Goal: Task Accomplishment & Management: Manage account settings

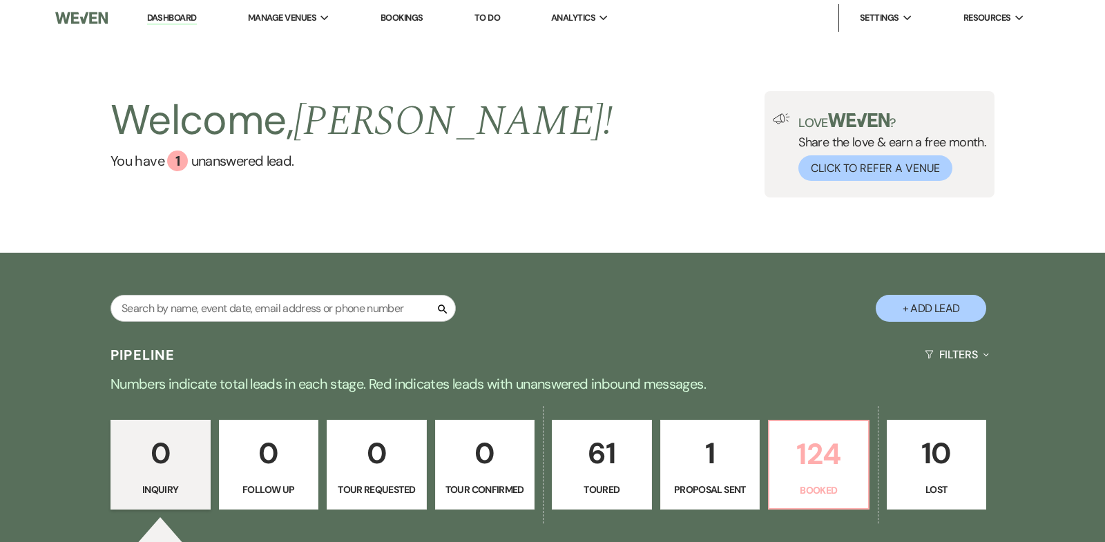
click at [824, 452] on p "124" at bounding box center [819, 454] width 82 height 46
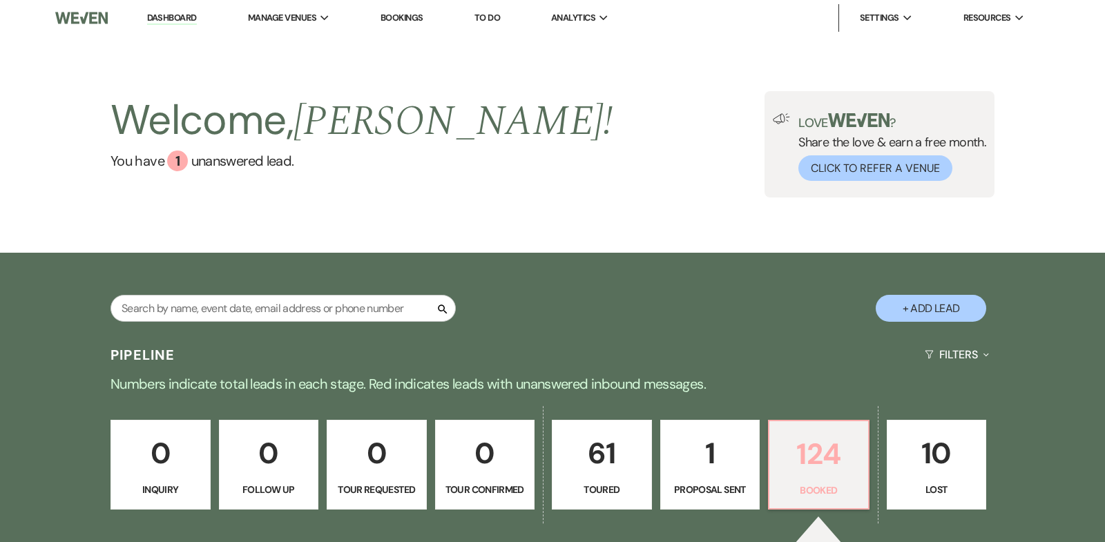
click at [821, 457] on p "124" at bounding box center [819, 454] width 82 height 46
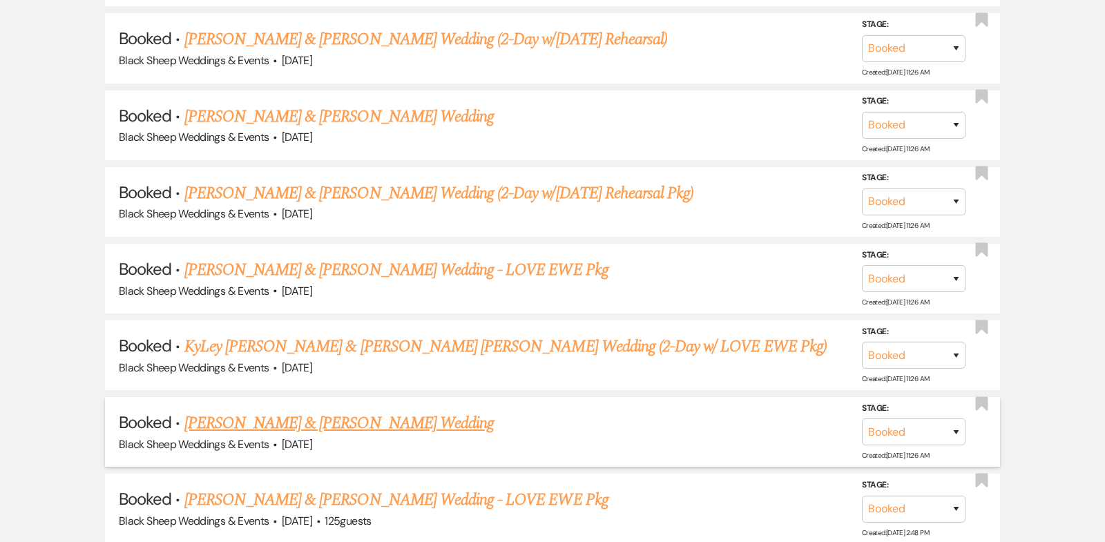
scroll to position [2032, 0]
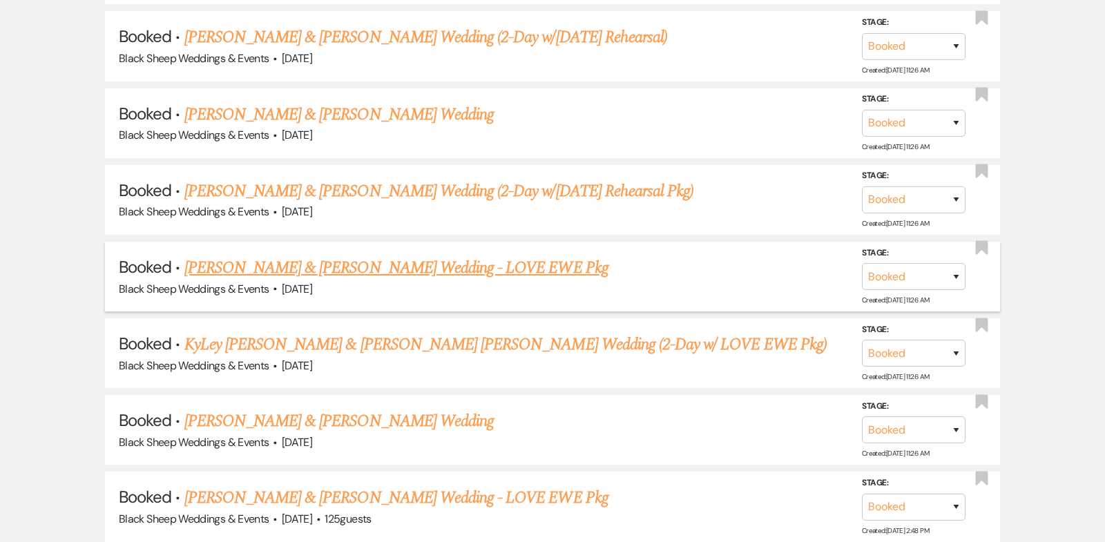
click at [369, 256] on link "[PERSON_NAME] & [PERSON_NAME] Wedding - LOVE EWE Pkg" at bounding box center [396, 268] width 424 height 25
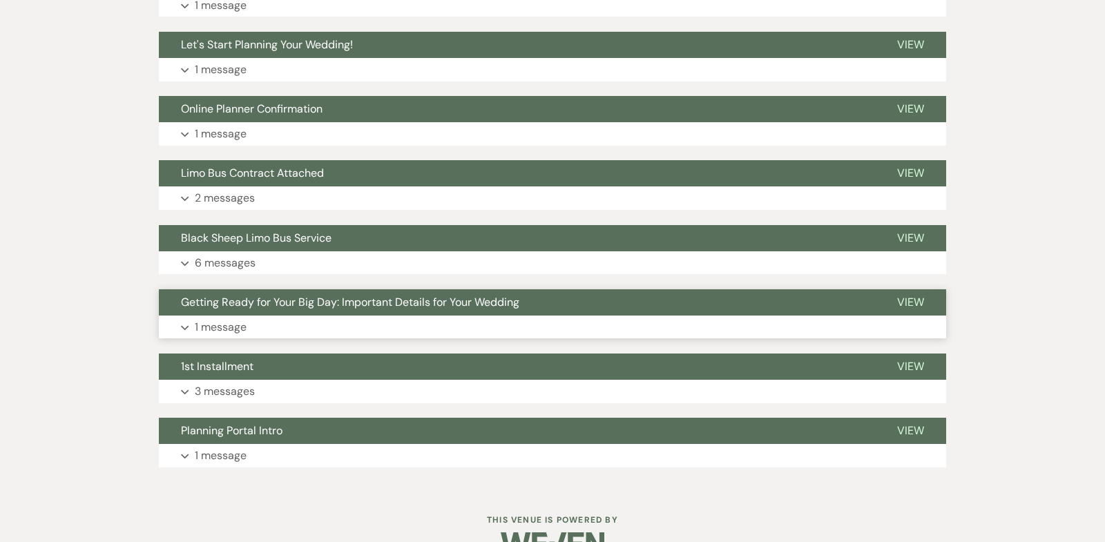
scroll to position [479, 0]
click at [187, 68] on use "button" at bounding box center [185, 70] width 8 height 5
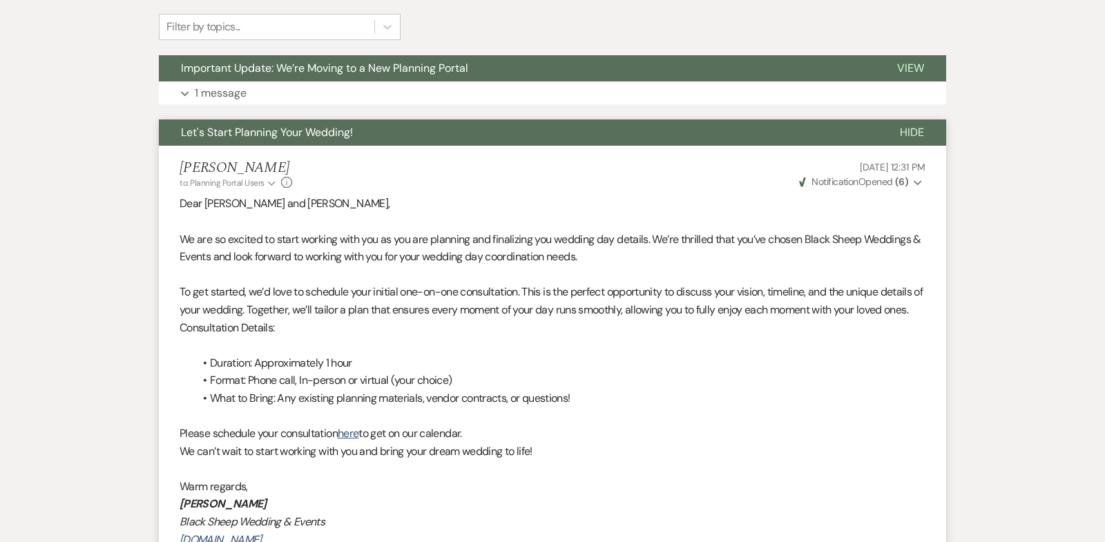
scroll to position [394, 0]
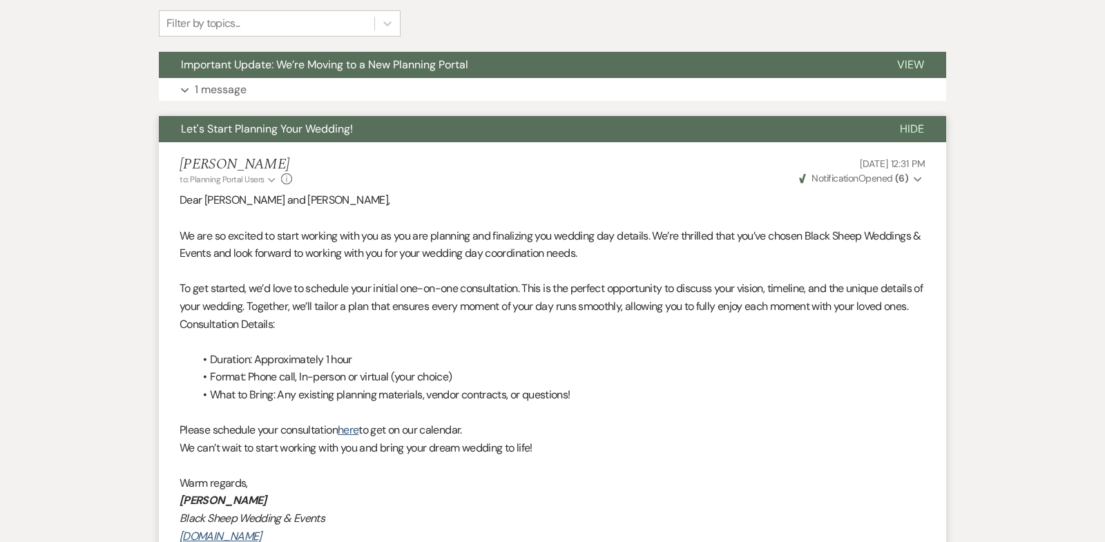
click at [917, 122] on span "Hide" at bounding box center [912, 129] width 24 height 15
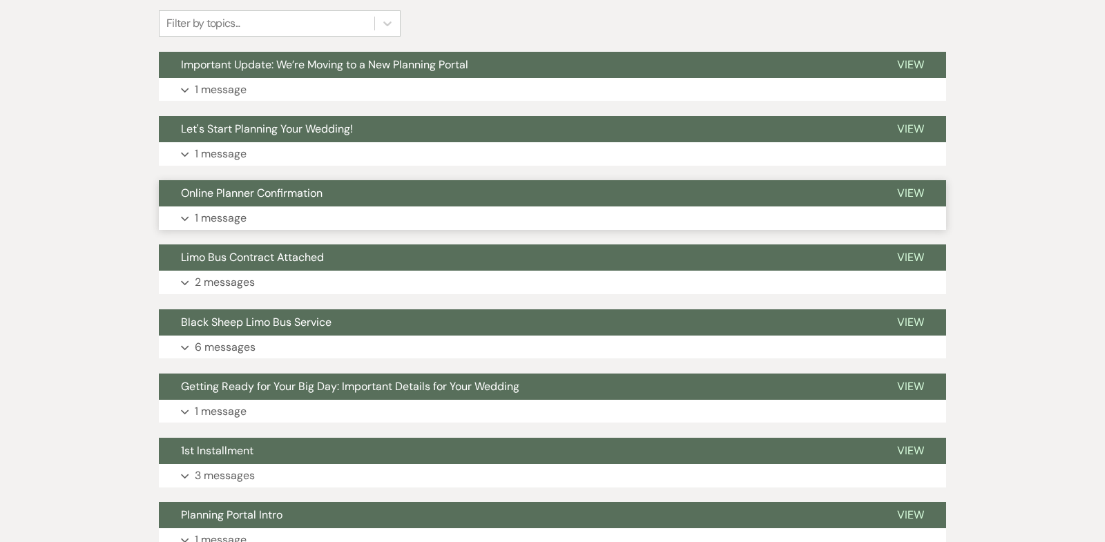
scroll to position [0, 0]
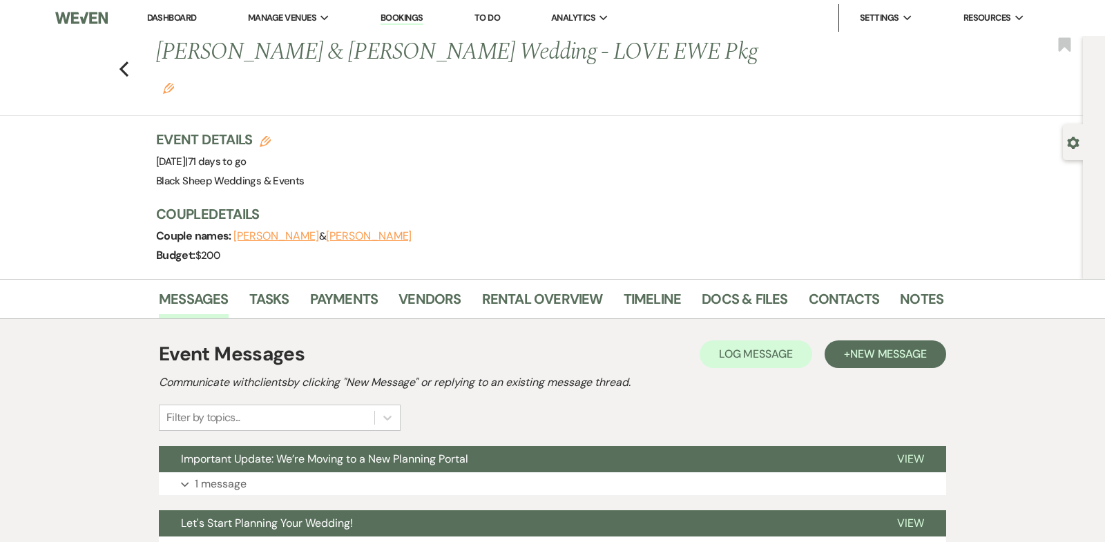
click at [179, 17] on link "Dashboard" at bounding box center [172, 18] width 50 height 12
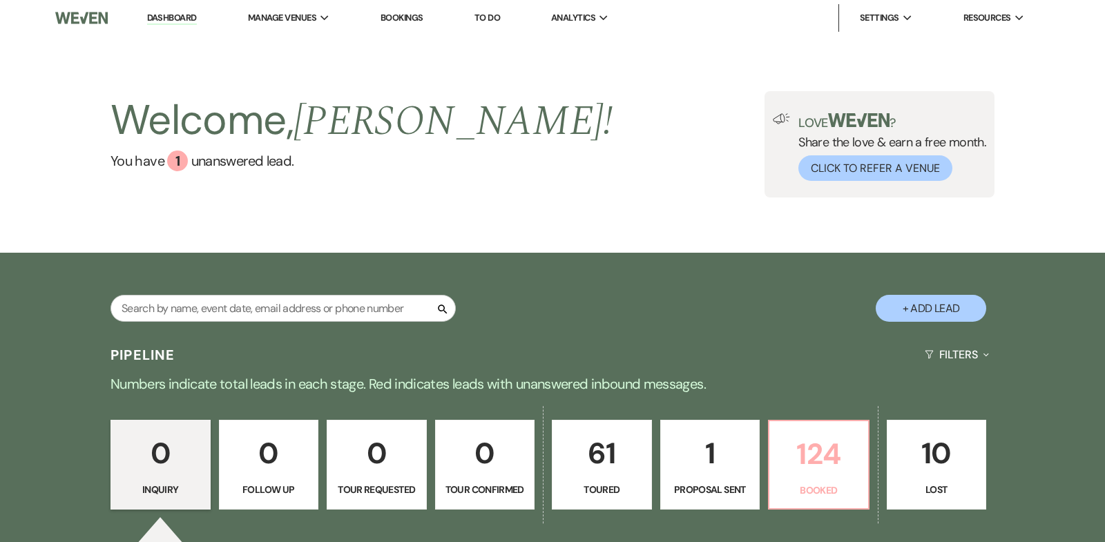
click at [809, 448] on p "124" at bounding box center [819, 454] width 82 height 46
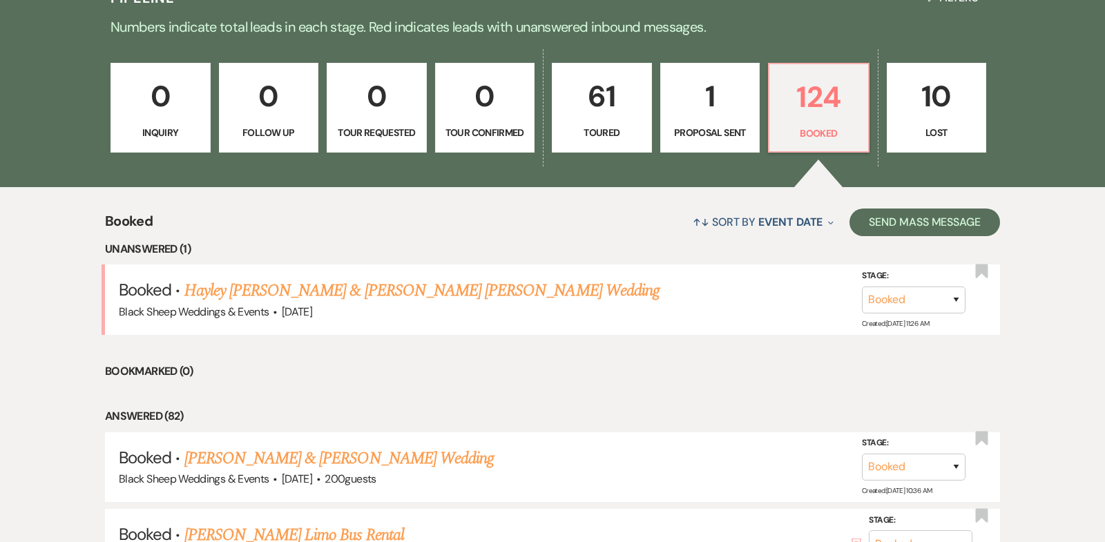
scroll to position [389, 0]
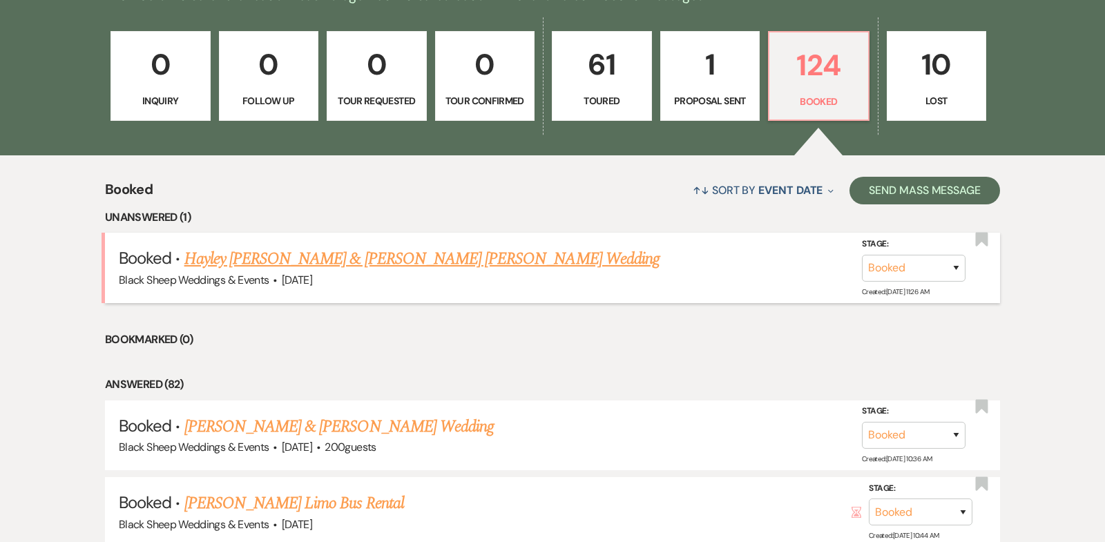
click at [476, 257] on link "Hayley [PERSON_NAME] & [PERSON_NAME] [PERSON_NAME] Wedding" at bounding box center [421, 259] width 475 height 25
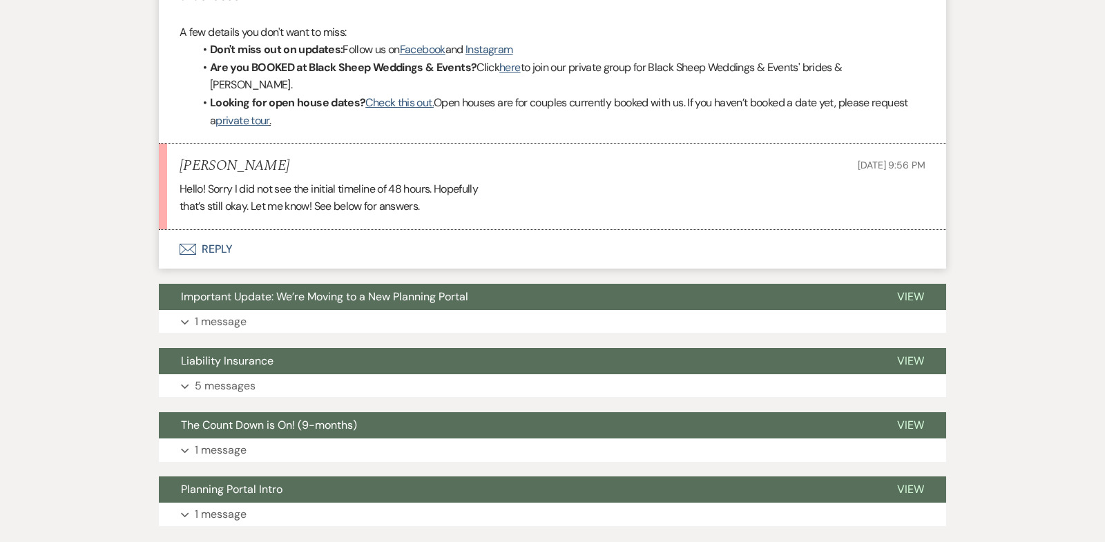
scroll to position [3669, 0]
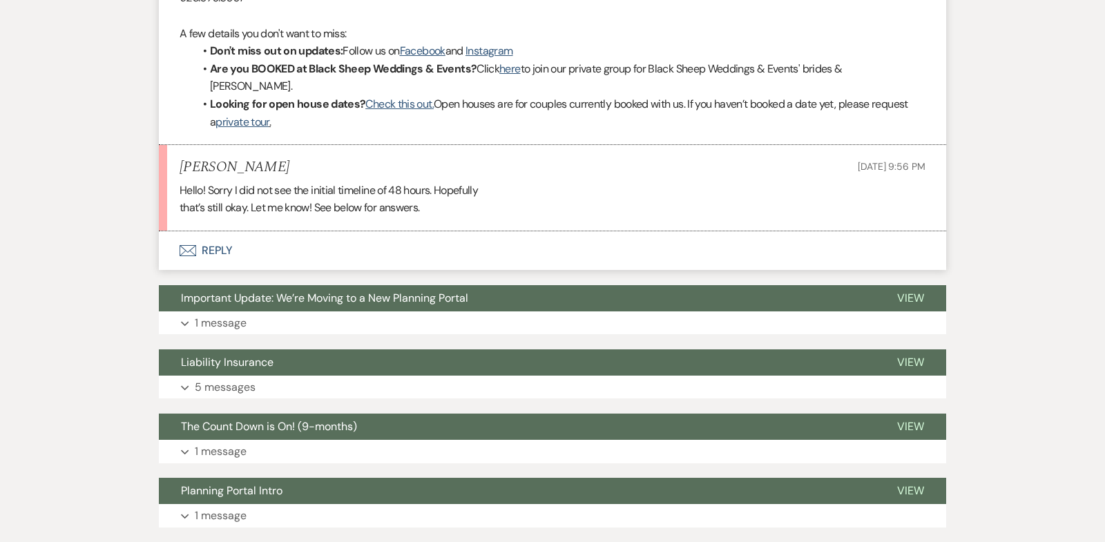
click at [544, 182] on div "Hello! Sorry I did not see the initial timeline of 48 hours. Hopefully that’s s…" at bounding box center [553, 199] width 746 height 35
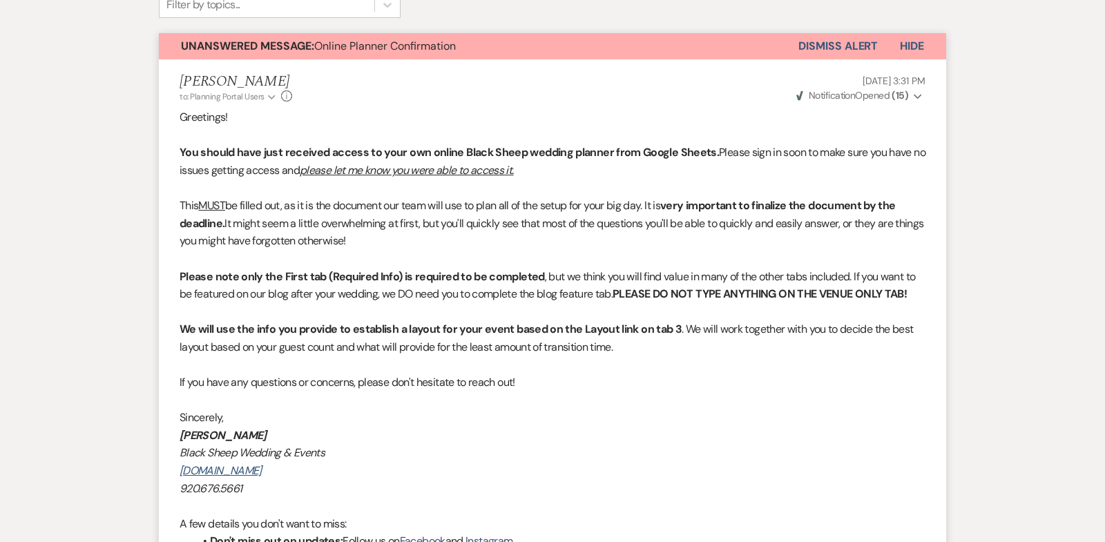
scroll to position [0, 0]
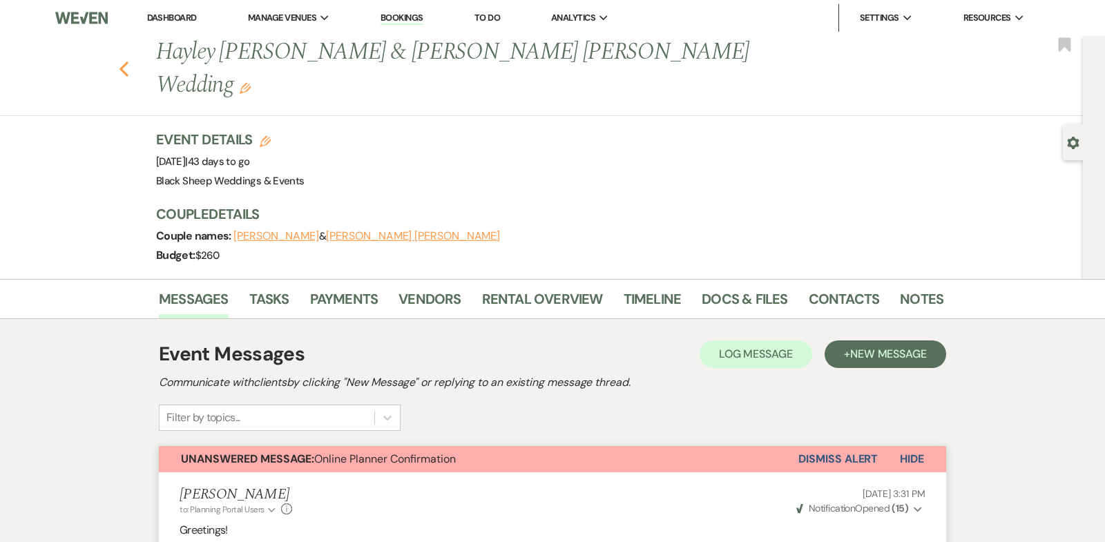
click at [123, 61] on icon "Previous" at bounding box center [124, 69] width 10 height 17
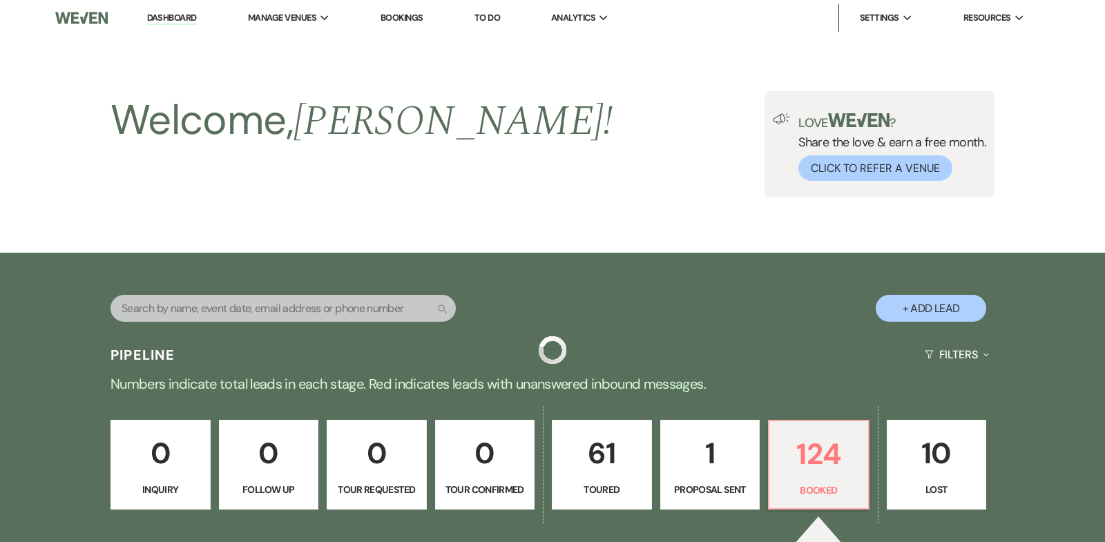
scroll to position [389, 0]
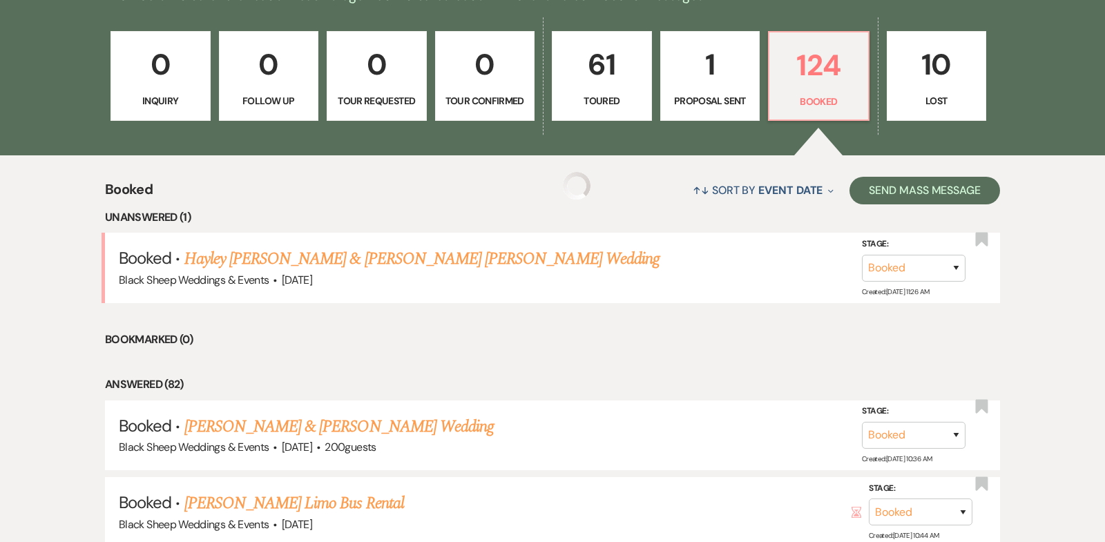
click at [183, 17] on div "0 Inquiry 0 Follow Up 0 Tour Requested 0 Tour Confirmed 61 Toured 1 Proposal Se…" at bounding box center [552, 85] width 995 height 141
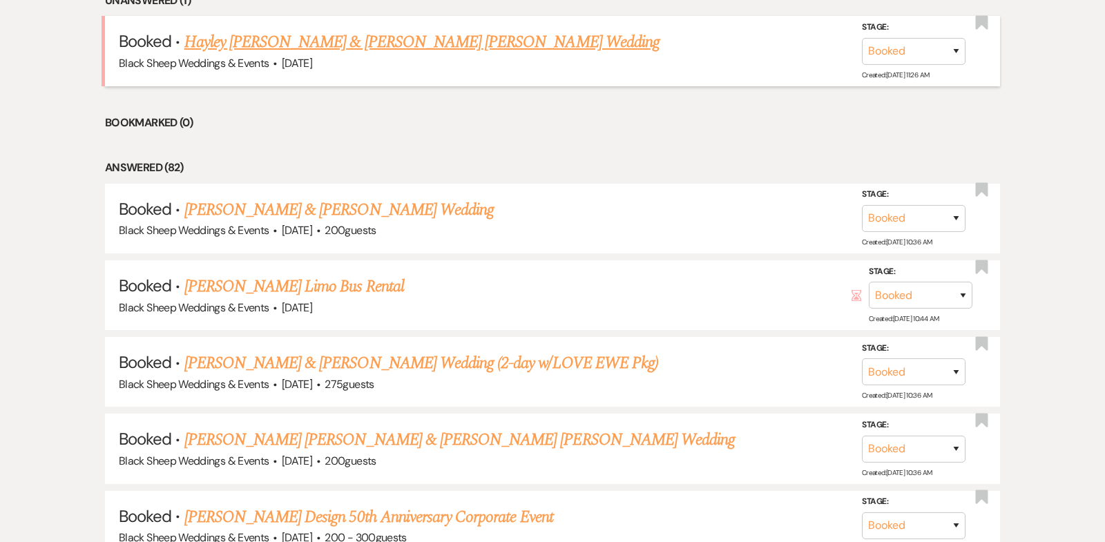
scroll to position [0, 0]
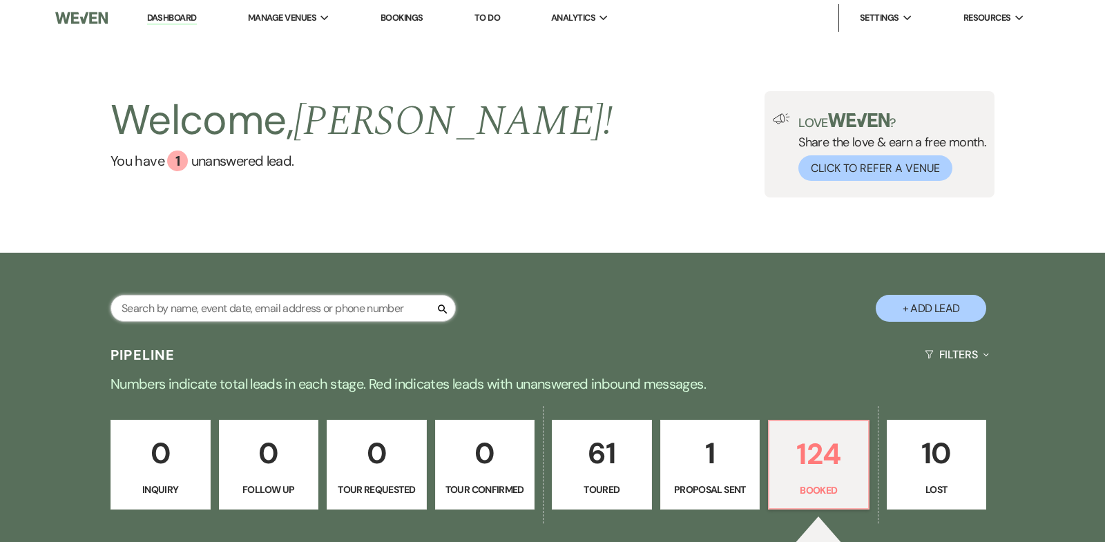
click at [162, 314] on input "text" at bounding box center [283, 308] width 345 height 27
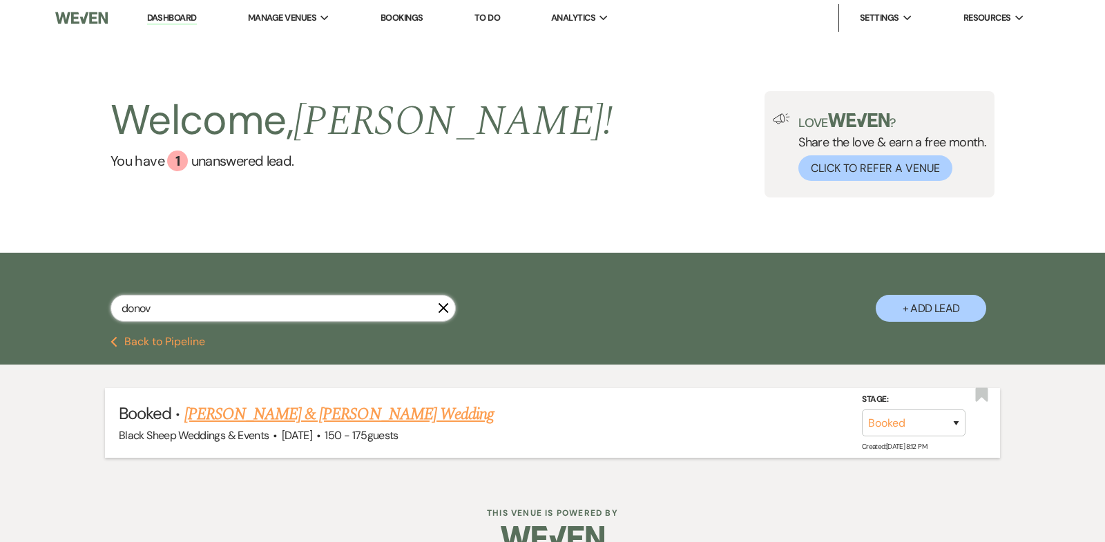
type input "donov"
click at [324, 415] on link "[PERSON_NAME] & [PERSON_NAME] Wedding" at bounding box center [338, 414] width 309 height 25
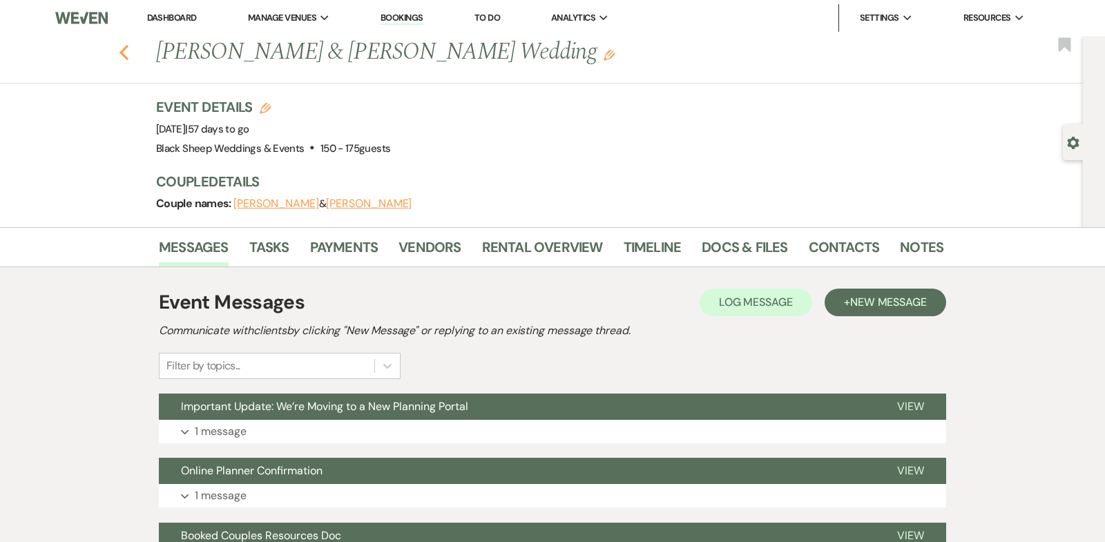
click at [121, 52] on use "button" at bounding box center [124, 52] width 9 height 15
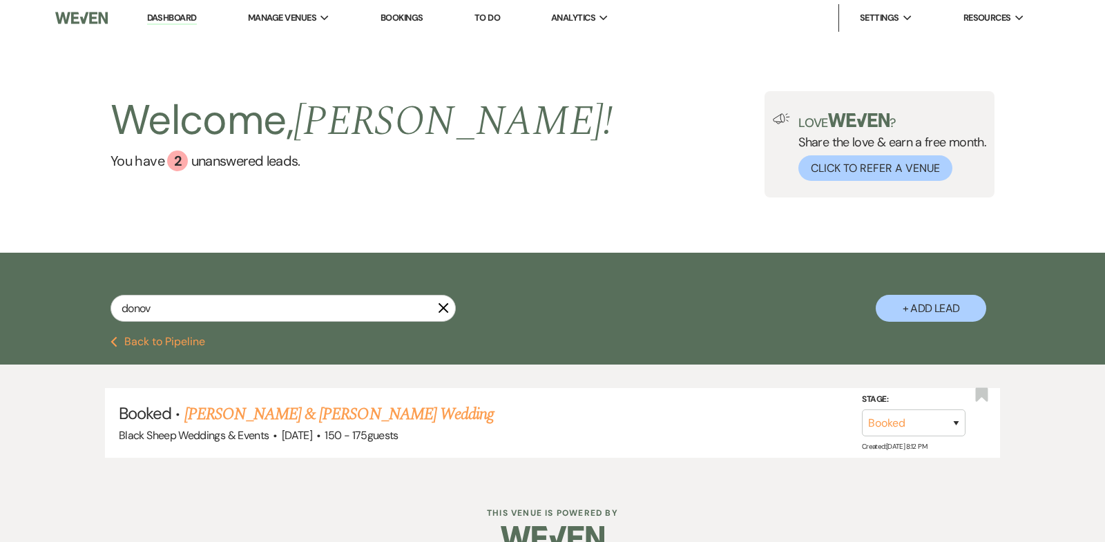
click at [182, 17] on link "Dashboard" at bounding box center [172, 18] width 50 height 13
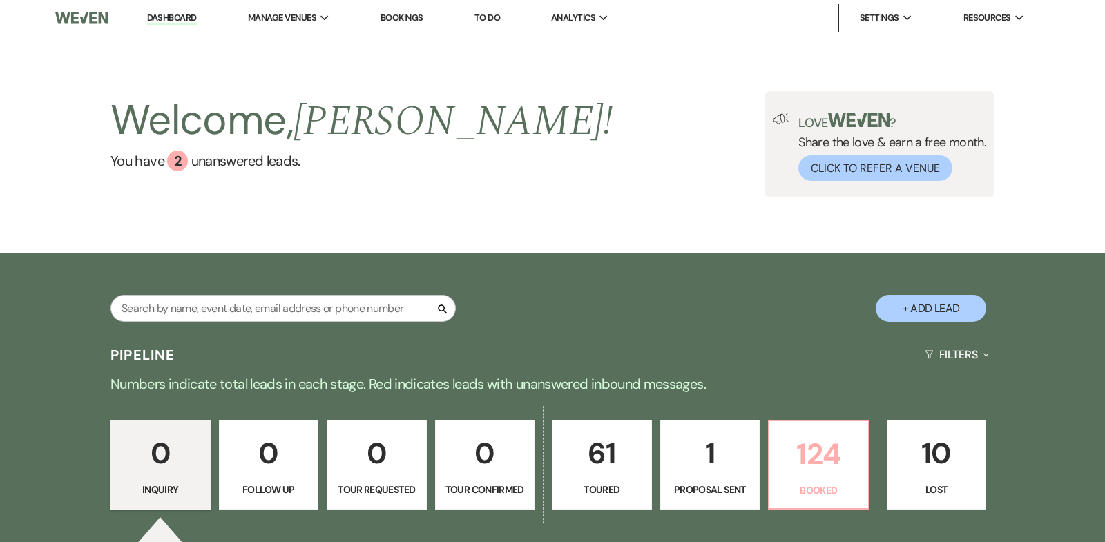
click at [816, 464] on p "124" at bounding box center [819, 454] width 82 height 46
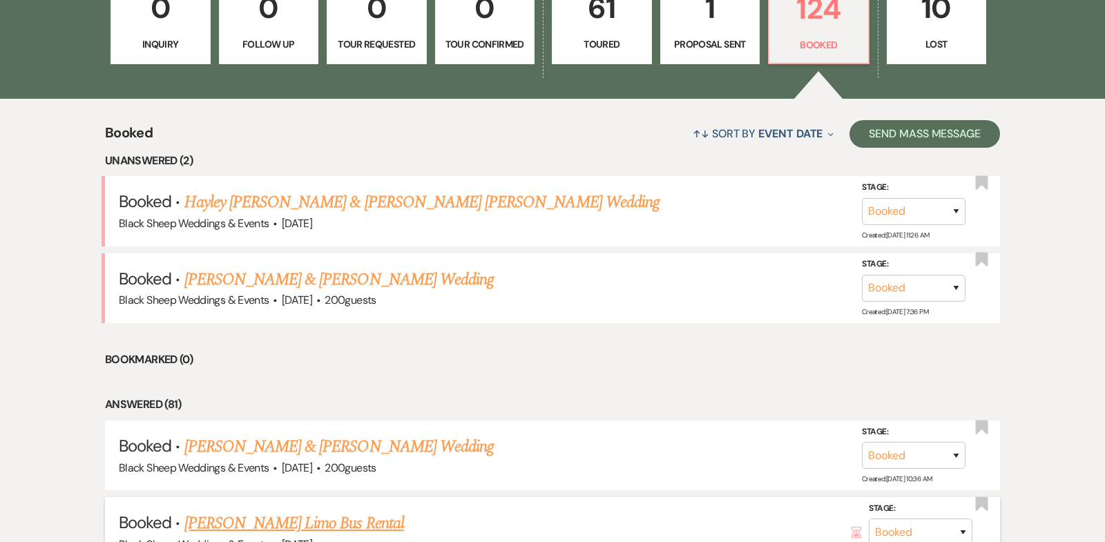
scroll to position [434, 0]
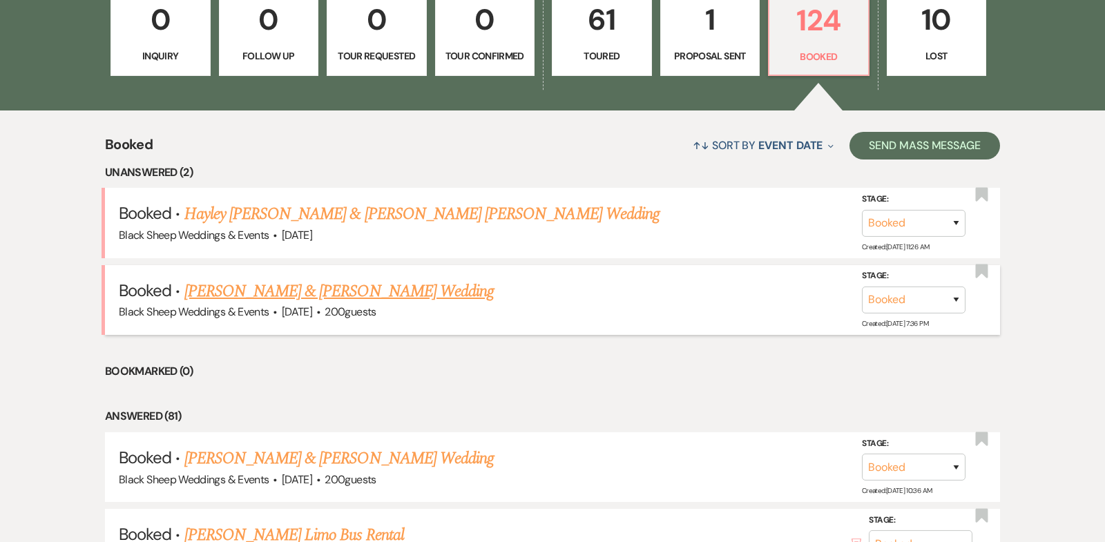
click at [341, 291] on link "[PERSON_NAME] & [PERSON_NAME] Wedding" at bounding box center [338, 291] width 309 height 25
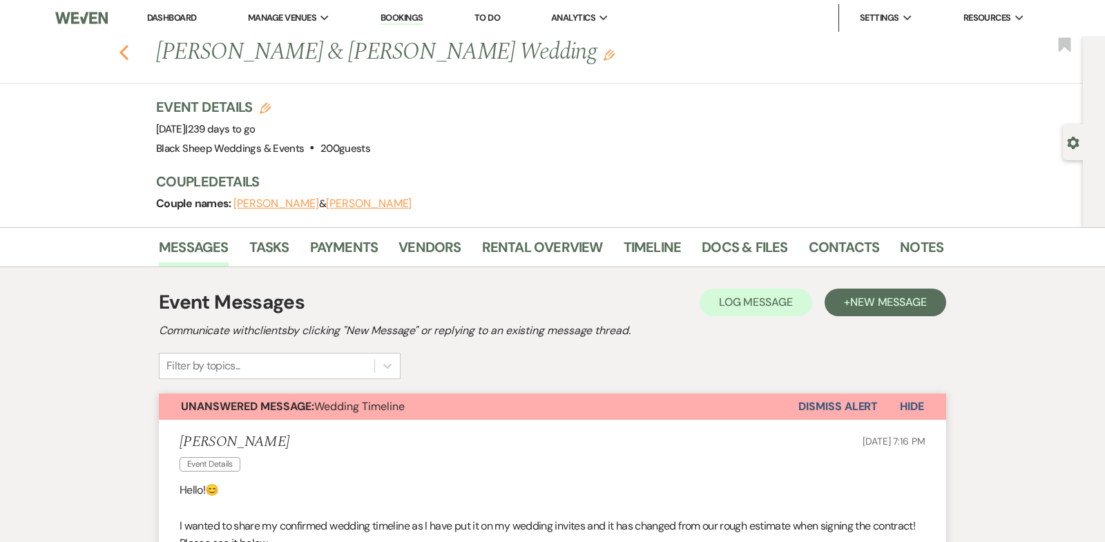
click at [123, 53] on icon "Previous" at bounding box center [124, 52] width 10 height 17
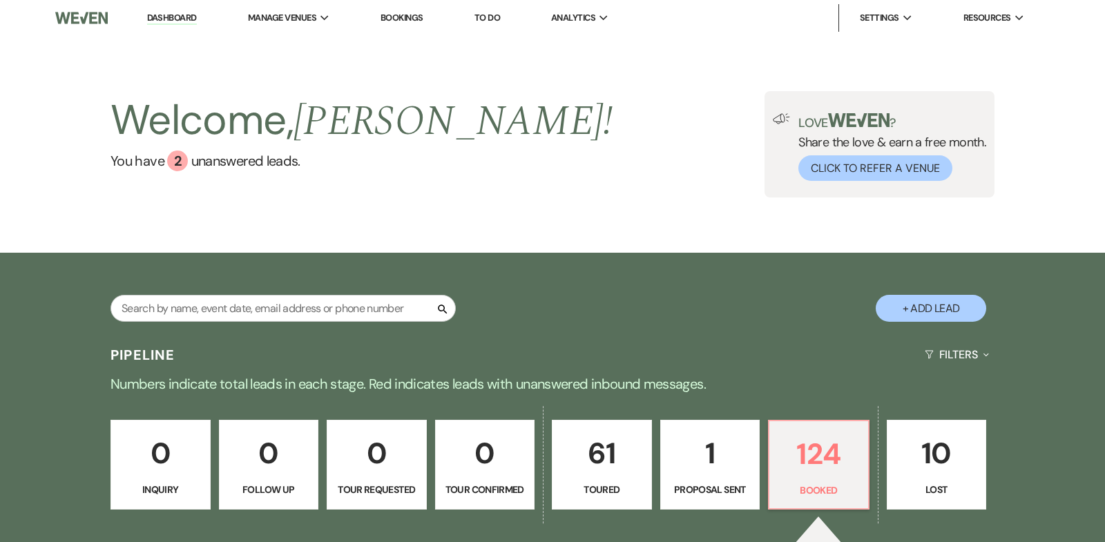
click at [177, 17] on link "Dashboard" at bounding box center [172, 18] width 50 height 13
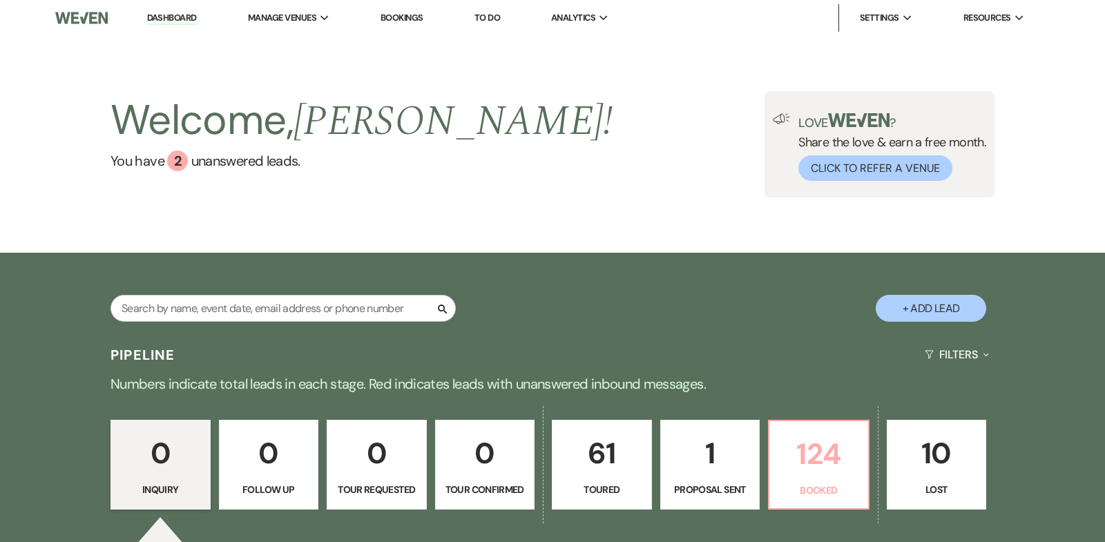
click at [829, 446] on p "124" at bounding box center [819, 454] width 82 height 46
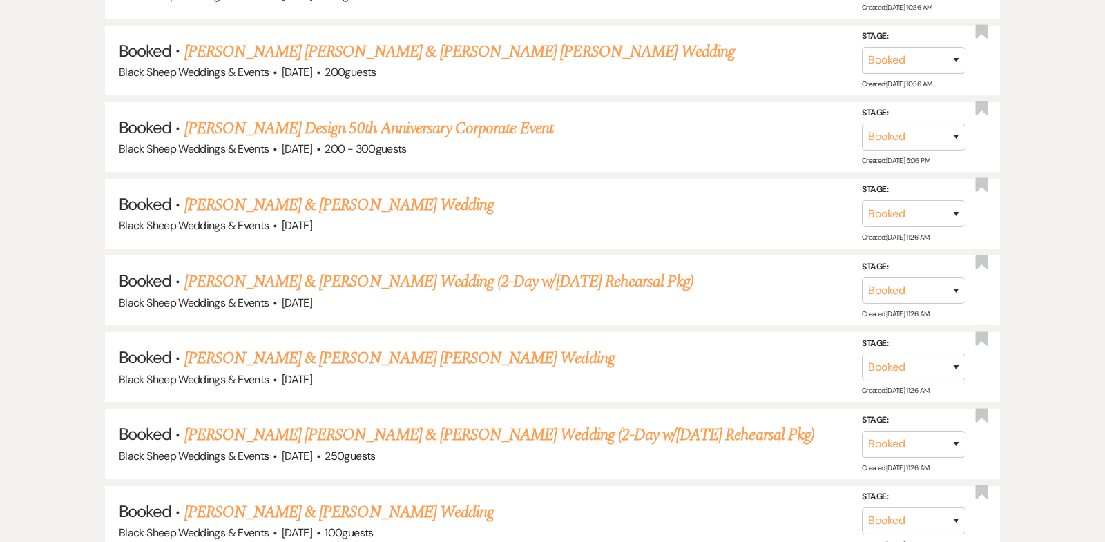
scroll to position [1067, 0]
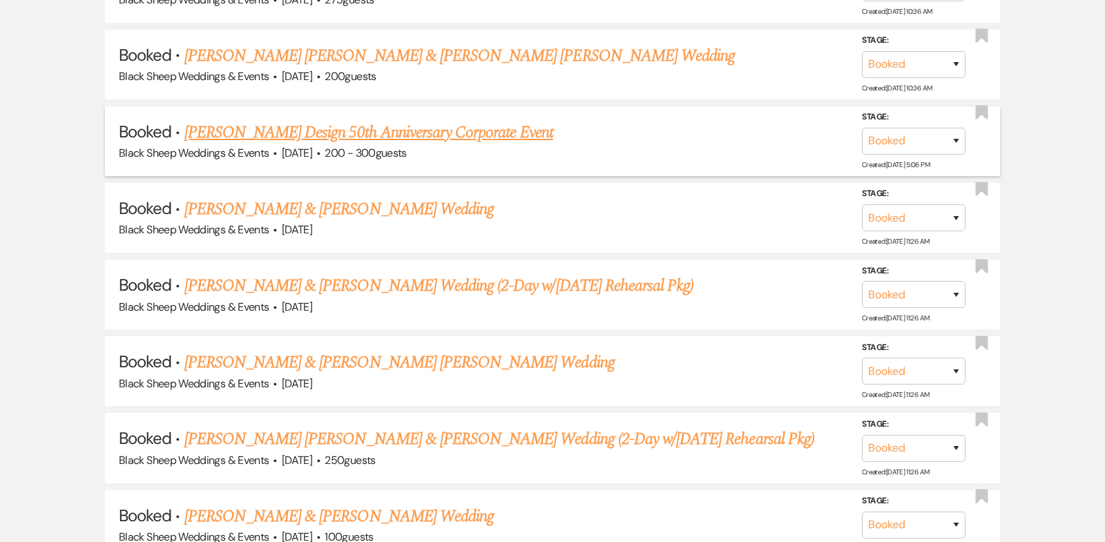
click at [329, 130] on link "[PERSON_NAME] Design 50th Anniversary Corporate Event" at bounding box center [368, 132] width 369 height 25
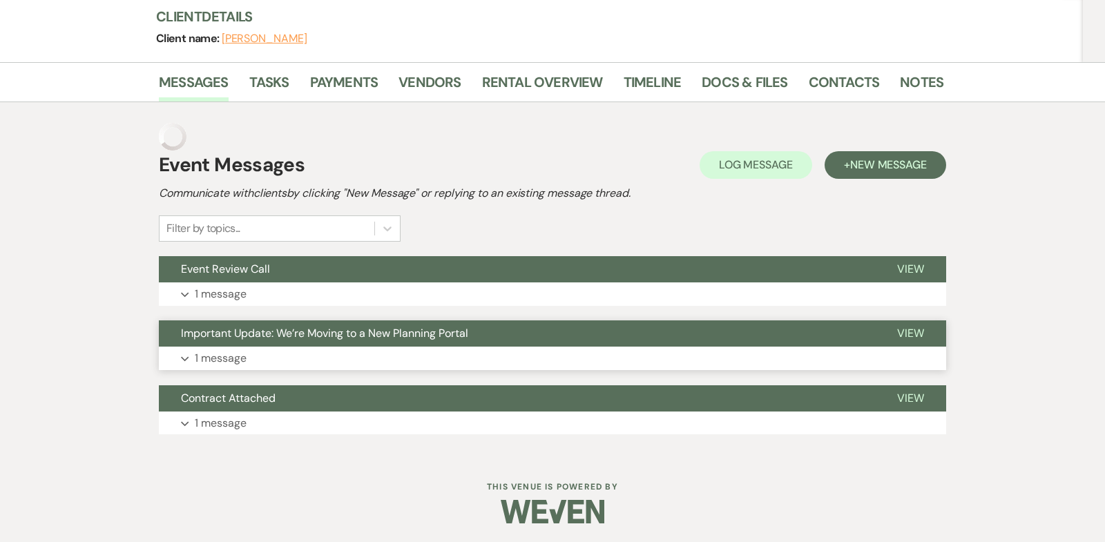
scroll to position [137, 0]
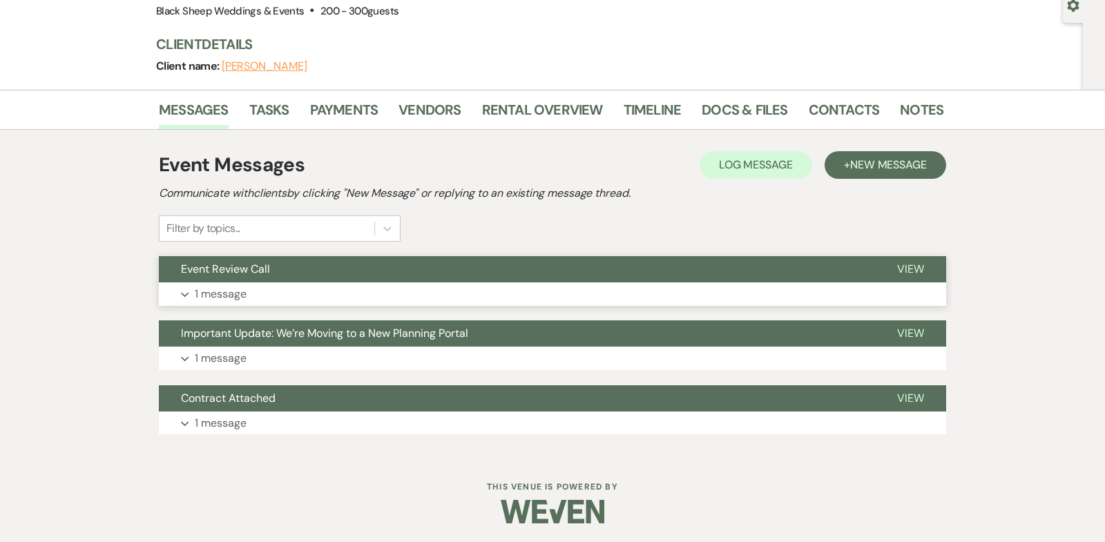
click at [187, 292] on icon "Expand" at bounding box center [185, 295] width 8 height 6
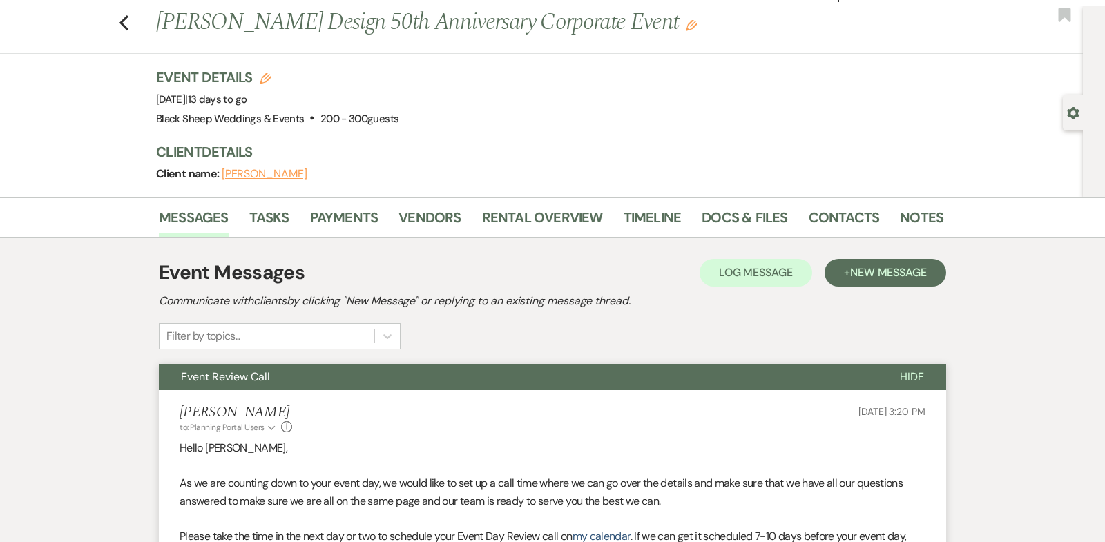
scroll to position [0, 0]
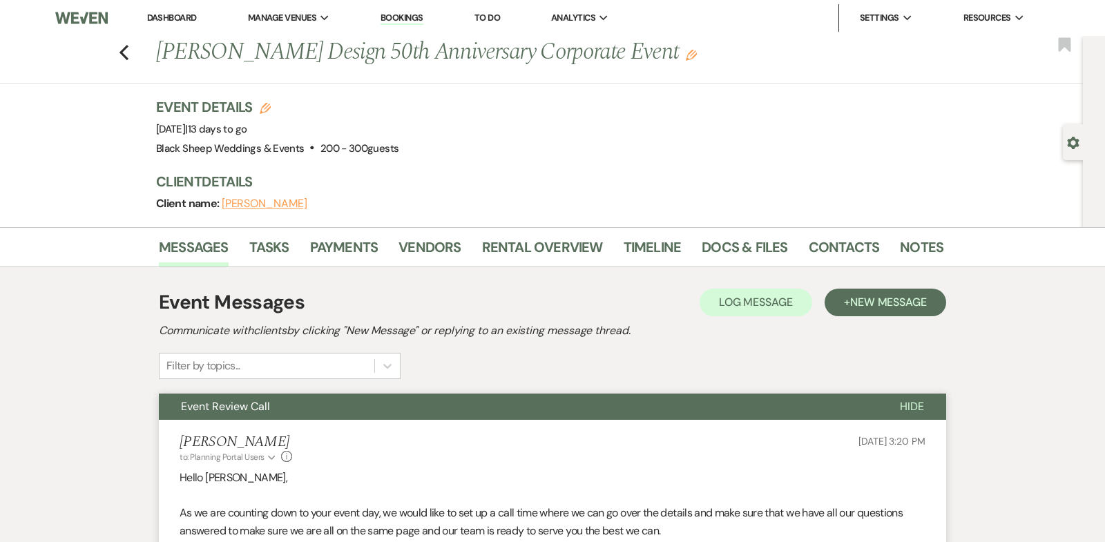
click at [277, 202] on button "[PERSON_NAME]" at bounding box center [265, 203] width 86 height 11
select select "1"
select select "phone"
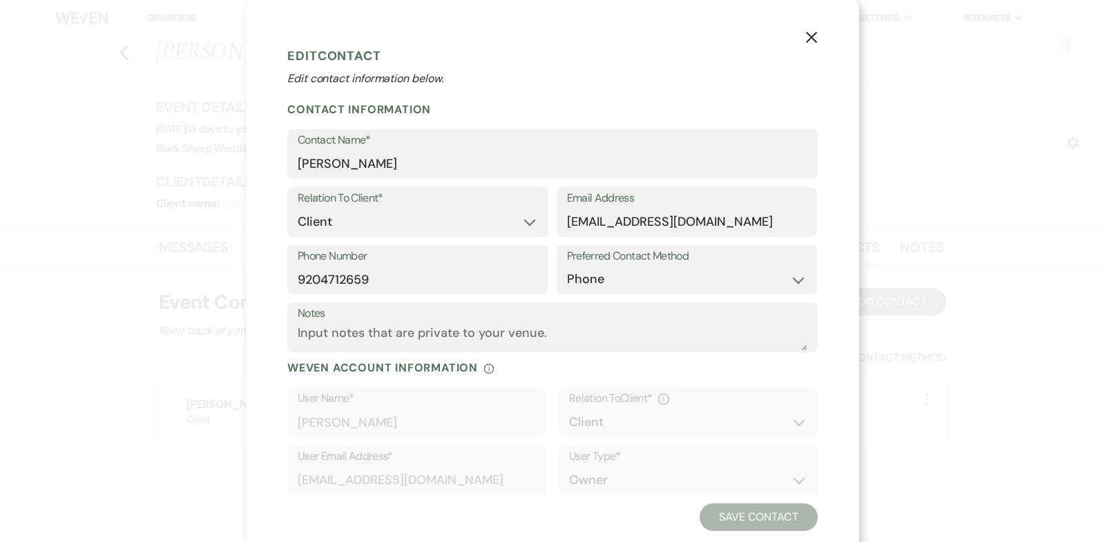
click at [808, 36] on use "button" at bounding box center [811, 37] width 11 height 11
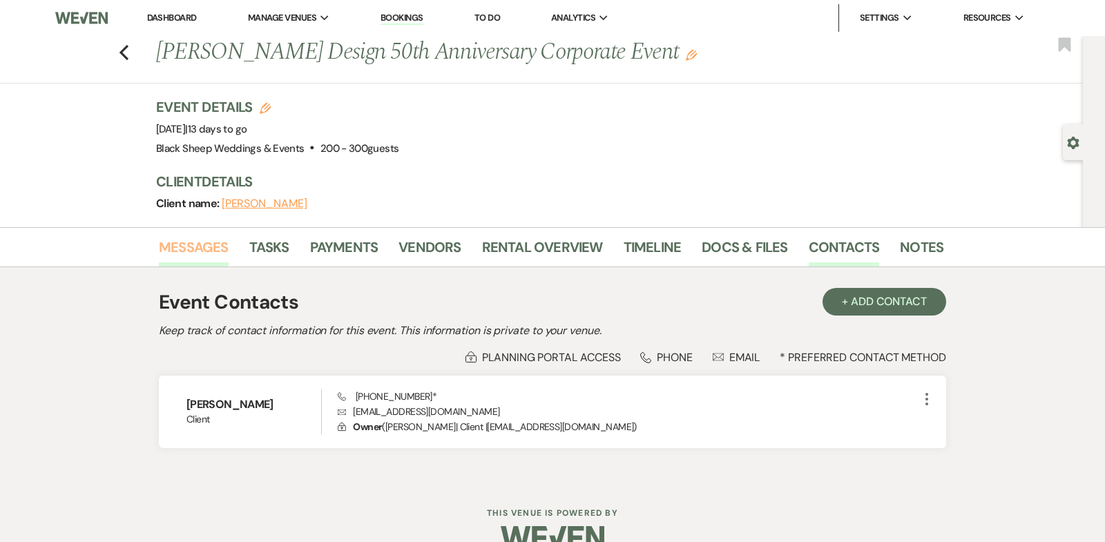
click at [202, 247] on link "Messages" at bounding box center [194, 251] width 70 height 30
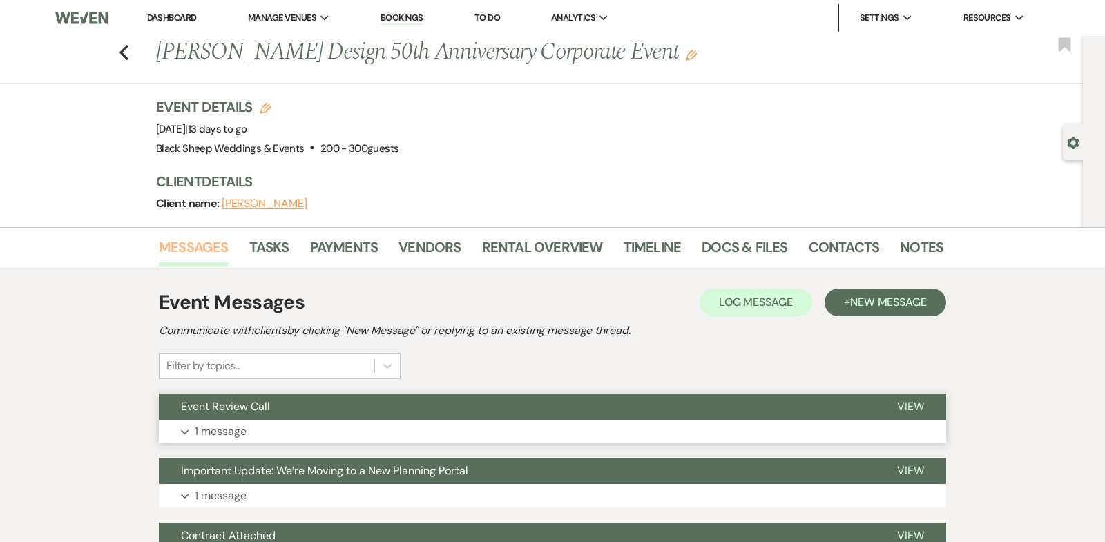
scroll to position [137, 0]
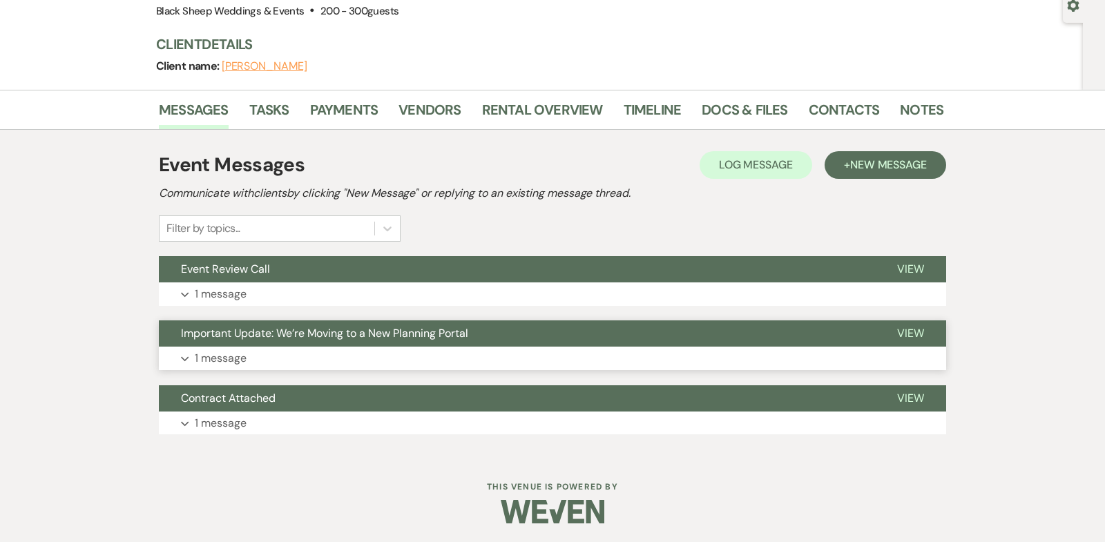
click at [909, 332] on span "View" at bounding box center [910, 333] width 27 height 15
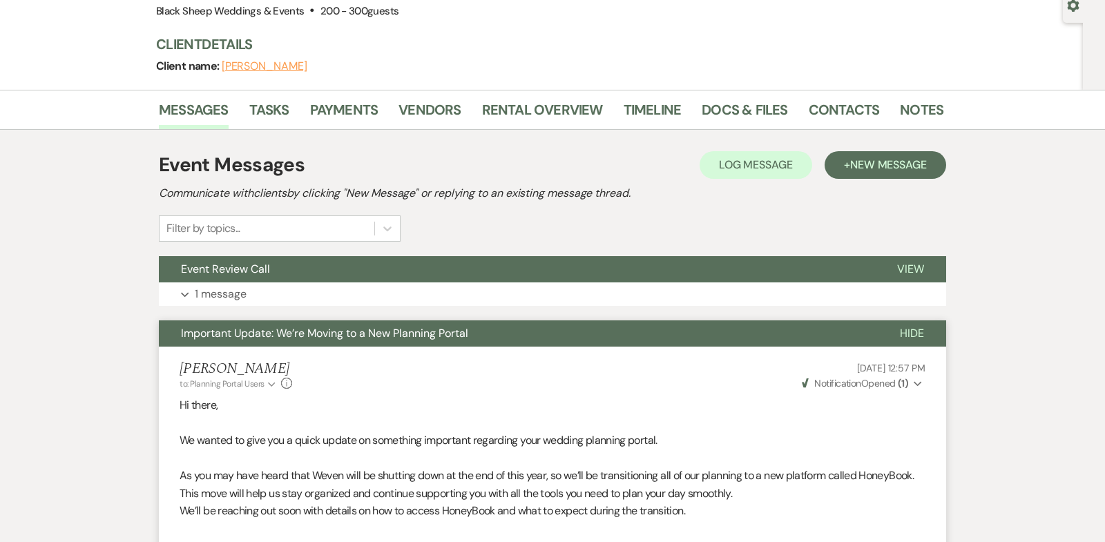
click at [917, 384] on icon "Expand" at bounding box center [918, 384] width 8 height 10
click at [916, 381] on use "button" at bounding box center [918, 383] width 8 height 5
click at [913, 330] on span "Hide" at bounding box center [912, 333] width 24 height 15
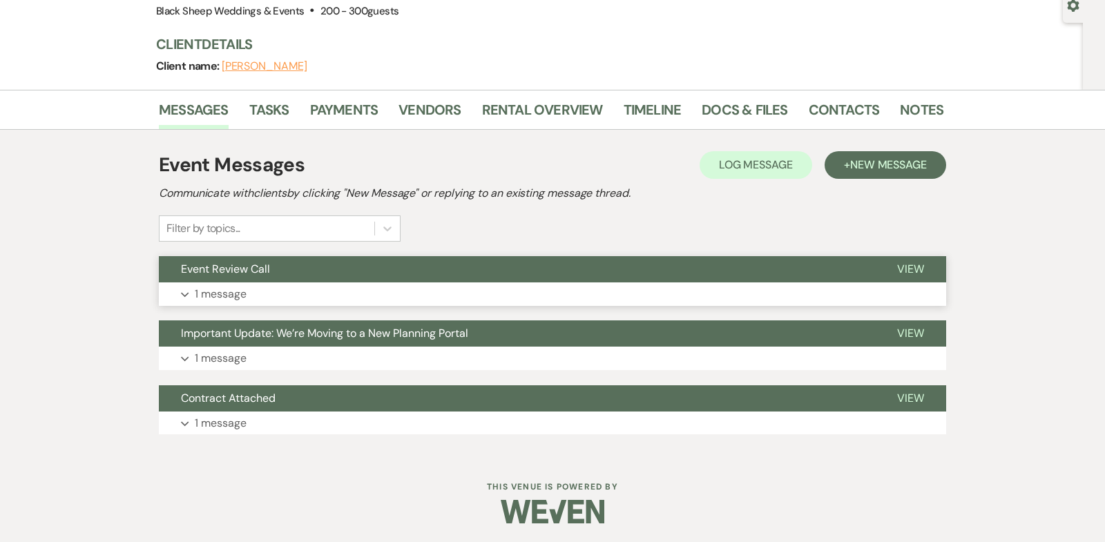
click at [908, 266] on span "View" at bounding box center [910, 269] width 27 height 15
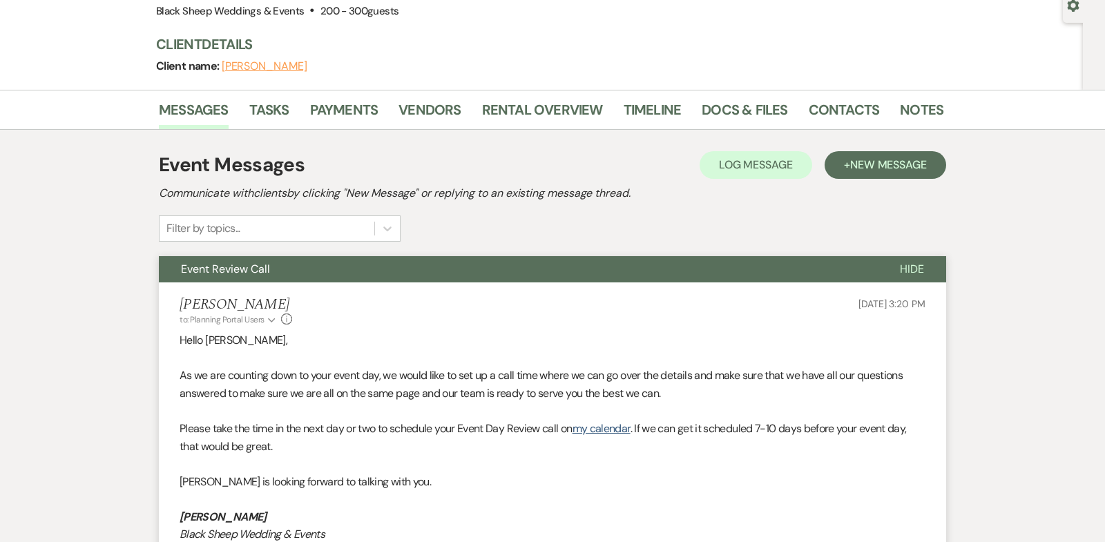
click at [908, 266] on span "Hide" at bounding box center [912, 269] width 24 height 15
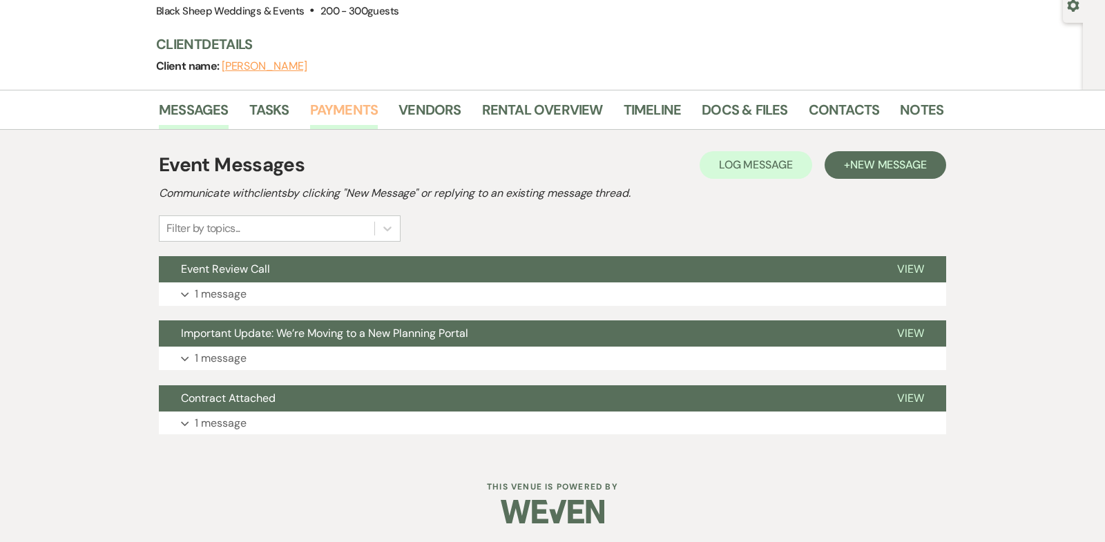
scroll to position [0, 0]
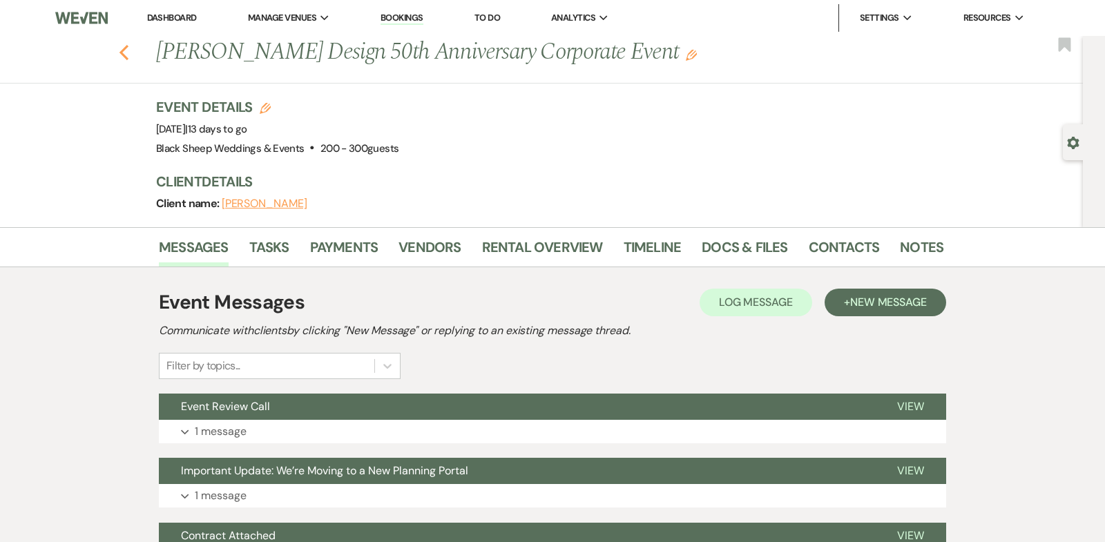
click at [123, 49] on use "button" at bounding box center [124, 52] width 9 height 15
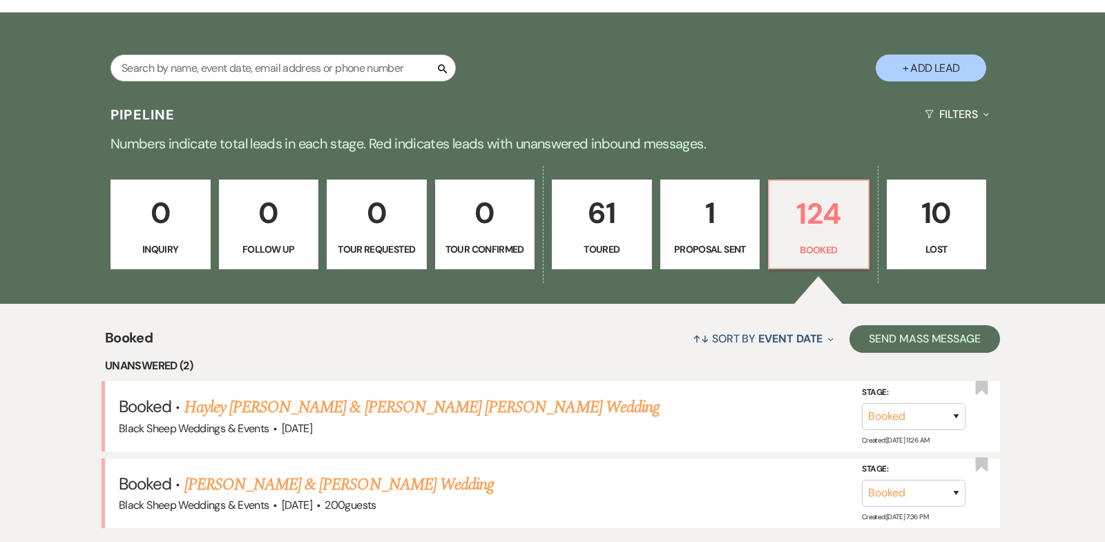
scroll to position [185, 0]
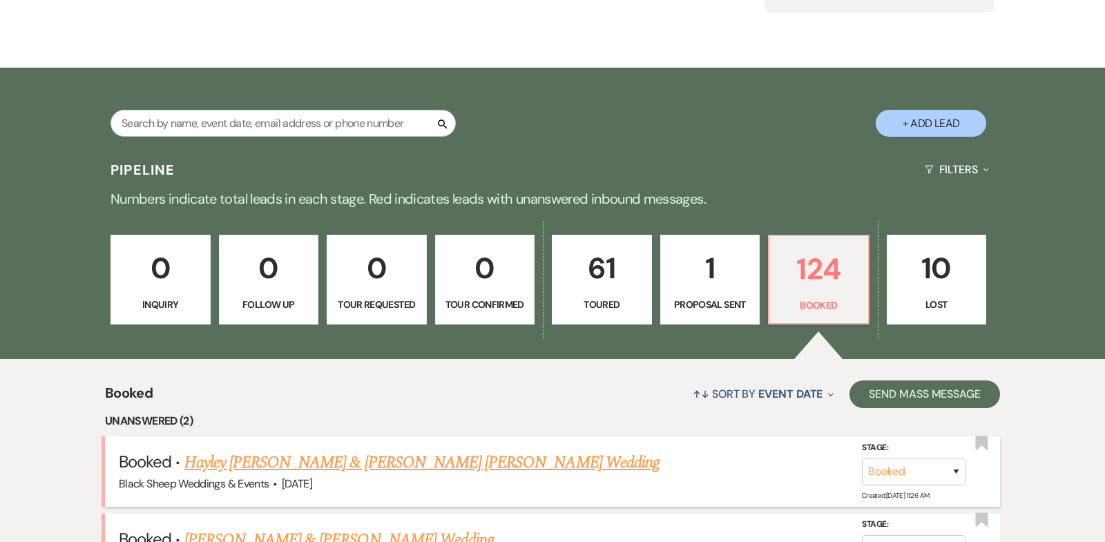
click at [330, 461] on link "Hayley [PERSON_NAME] & [PERSON_NAME] [PERSON_NAME] Wedding" at bounding box center [421, 462] width 475 height 25
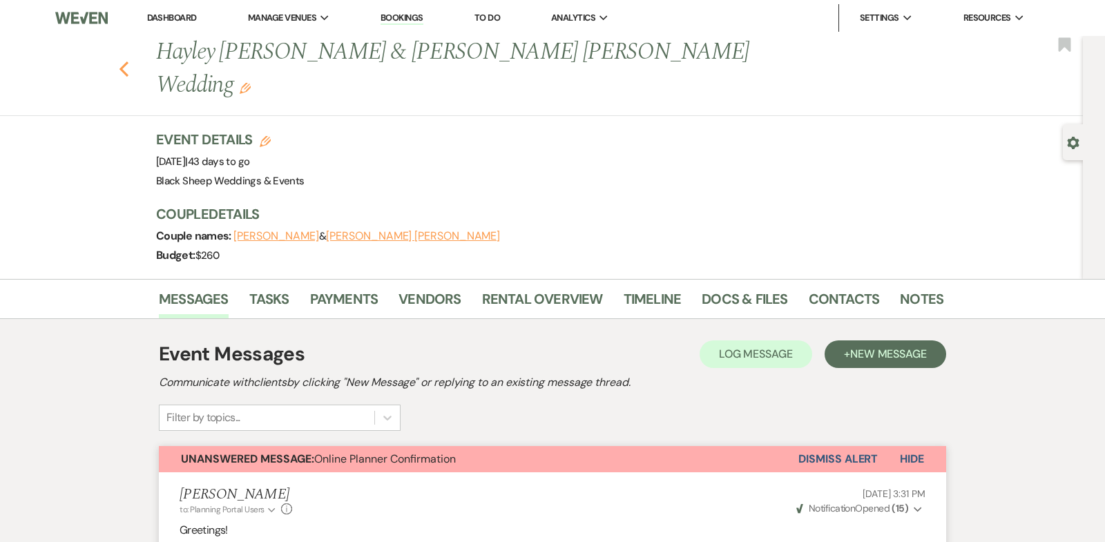
click at [123, 61] on use "button" at bounding box center [124, 68] width 9 height 15
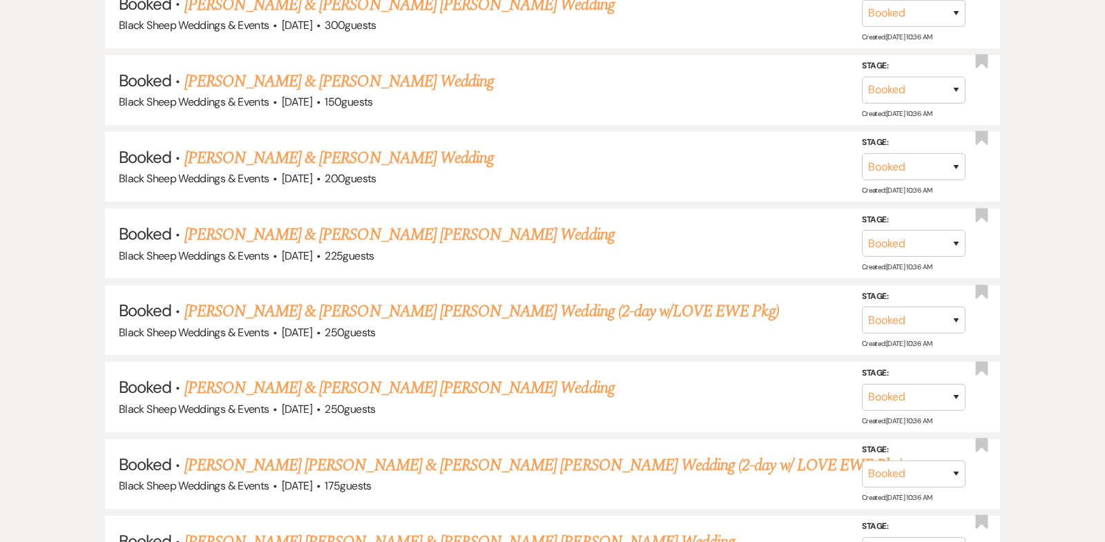
scroll to position [9769, 0]
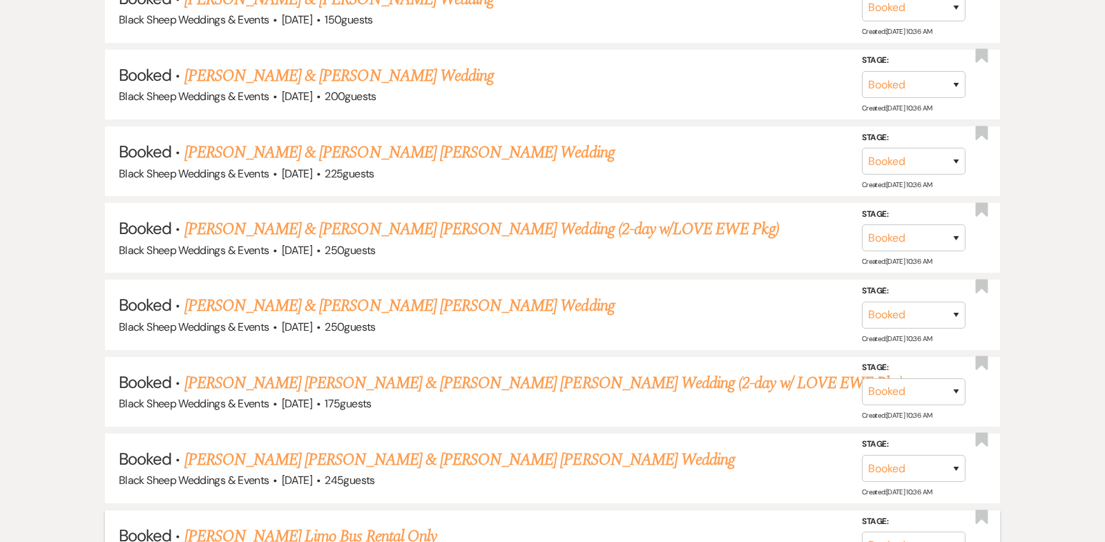
click at [292, 524] on link "[PERSON_NAME] Limo Bus Rental Only" at bounding box center [310, 536] width 252 height 25
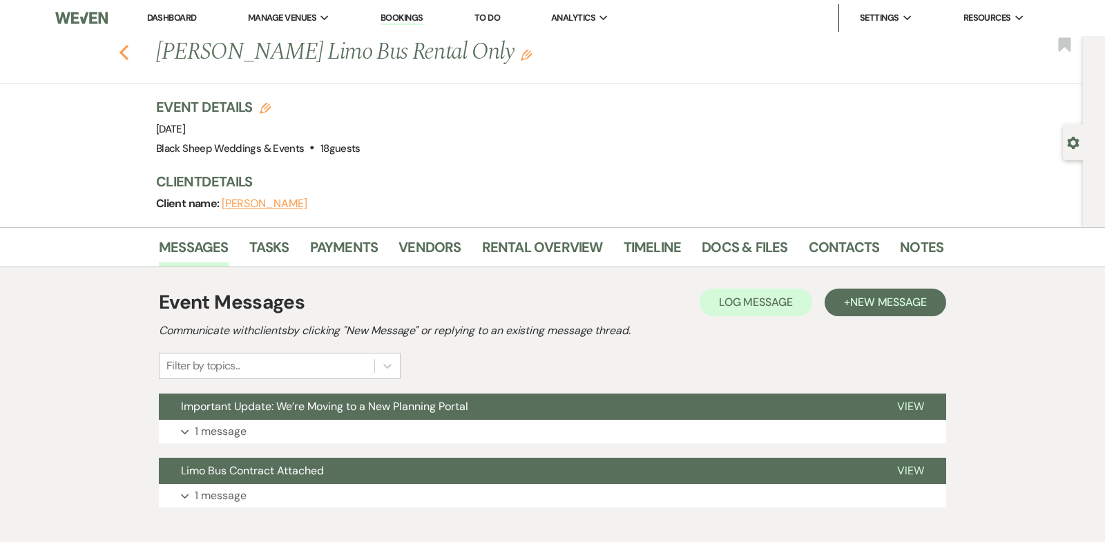
click at [122, 53] on use "button" at bounding box center [124, 52] width 9 height 15
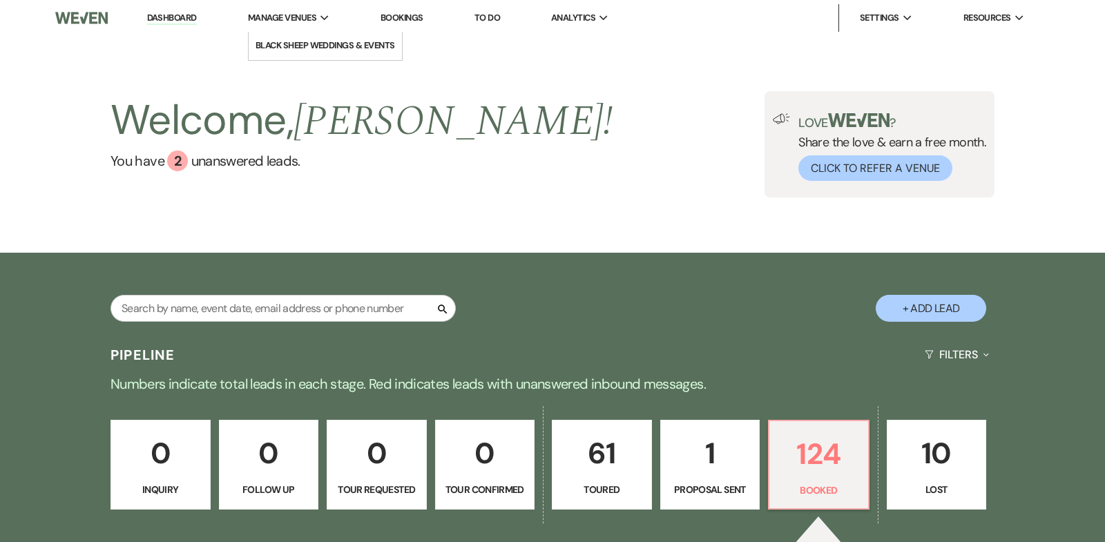
click at [300, 16] on span "Manage Venues" at bounding box center [282, 18] width 68 height 14
click at [303, 40] on li "Black Sheep Weddings & Events" at bounding box center [326, 46] width 140 height 14
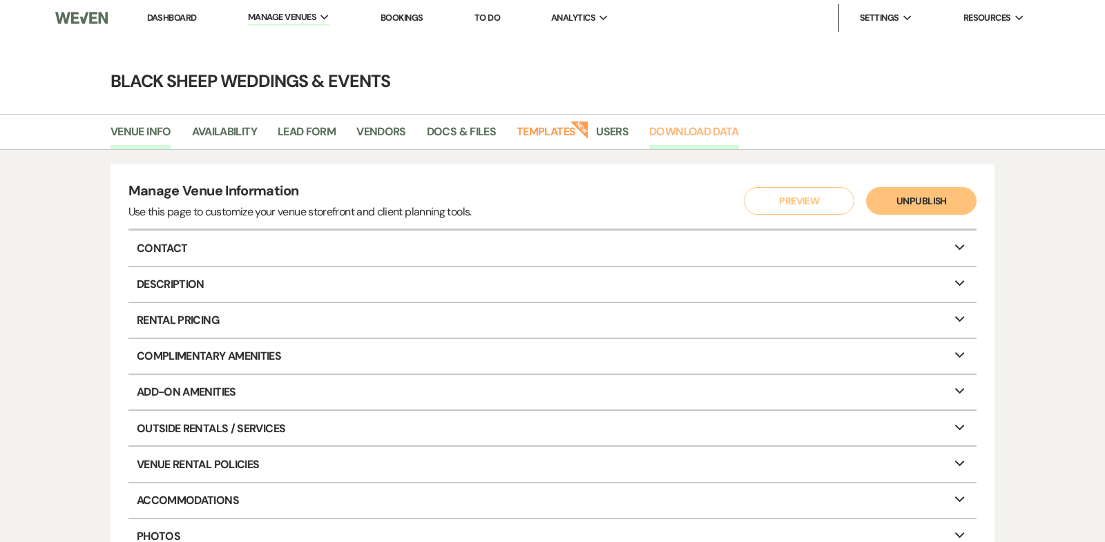
click at [693, 134] on link "Download Data" at bounding box center [694, 136] width 90 height 26
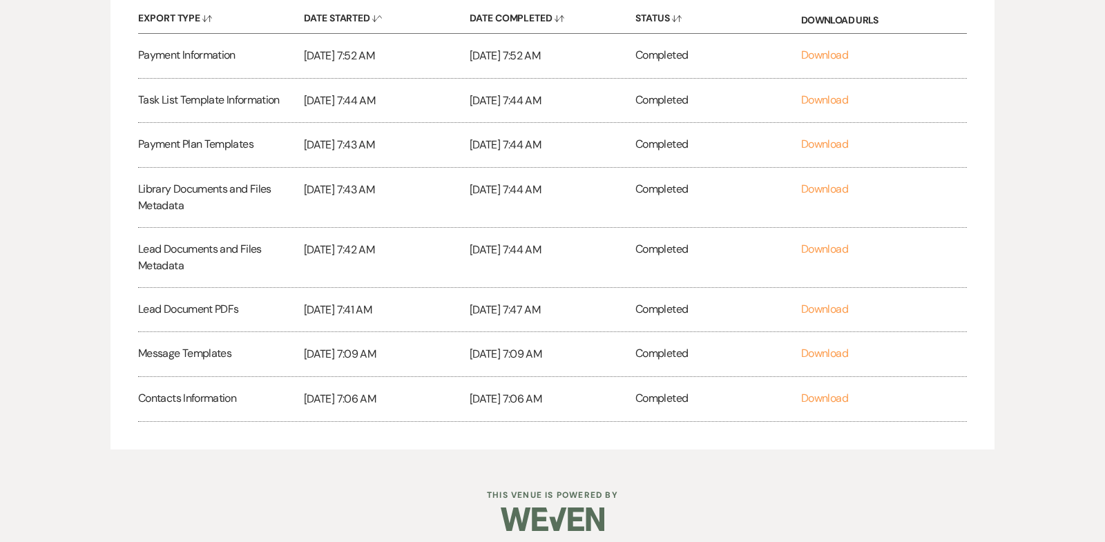
scroll to position [335, 0]
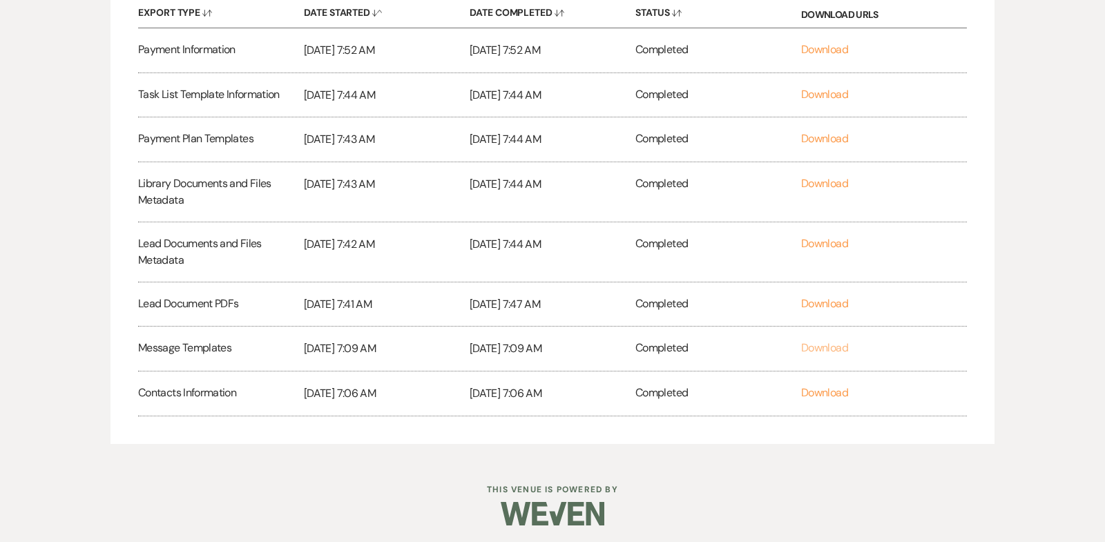
click at [819, 347] on link "Download" at bounding box center [824, 348] width 47 height 15
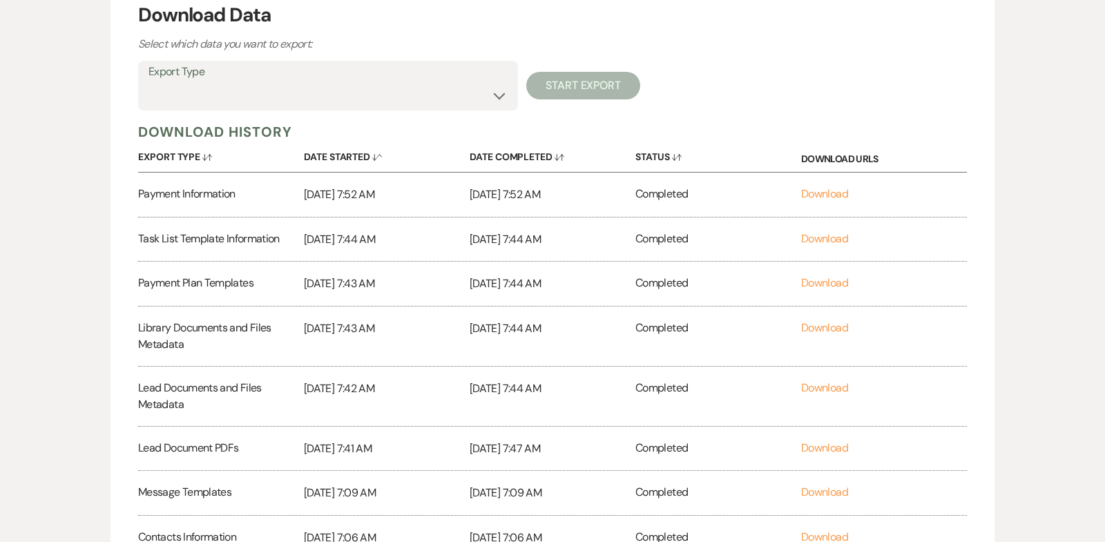
scroll to position [0, 0]
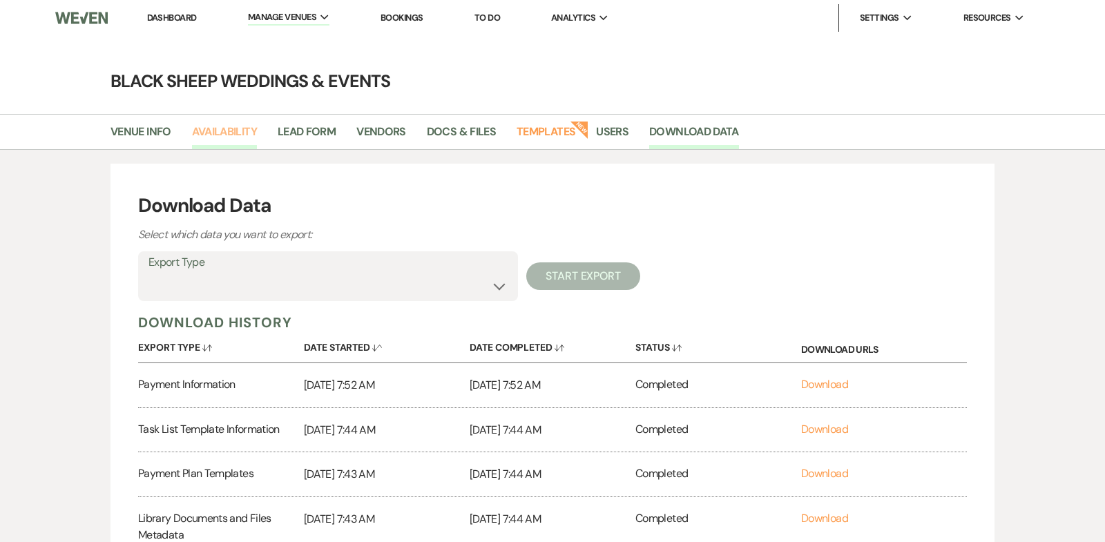
click at [212, 127] on link "Availability" at bounding box center [224, 136] width 65 height 26
select select "3"
select select "2026"
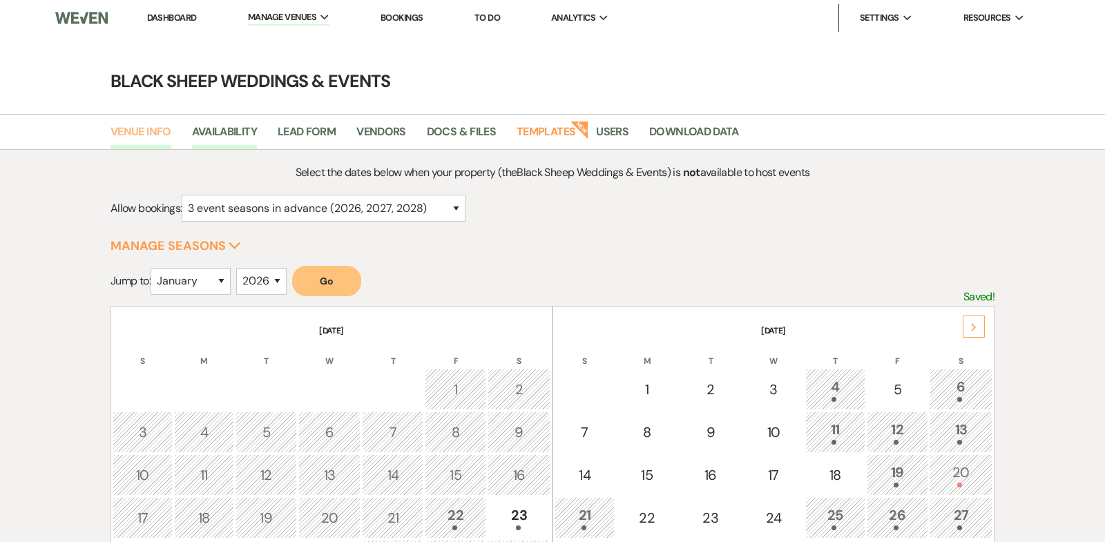
click at [146, 135] on link "Venue Info" at bounding box center [141, 136] width 61 height 26
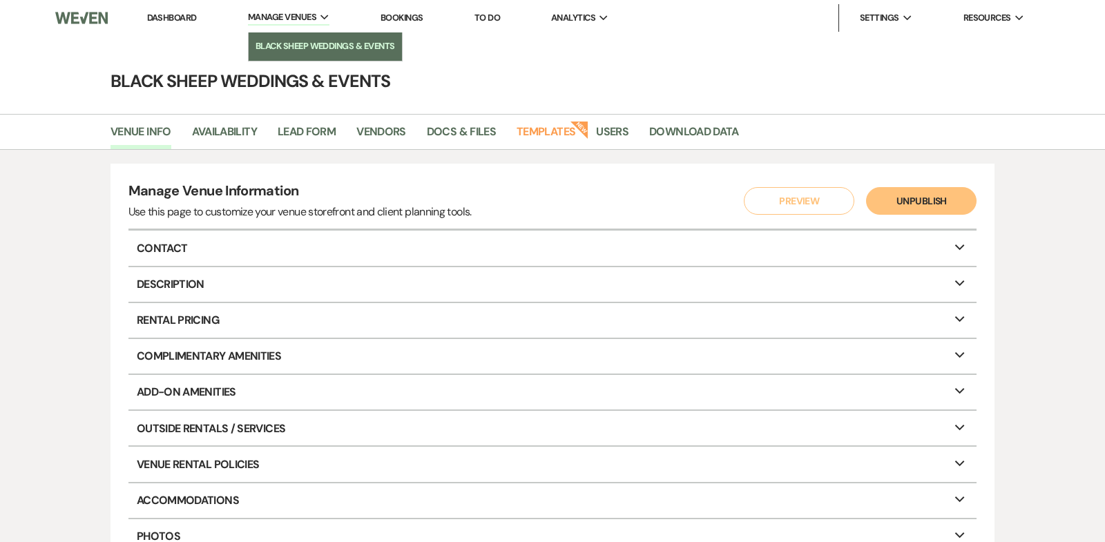
click at [298, 45] on li "Black Sheep Weddings & Events" at bounding box center [326, 46] width 140 height 14
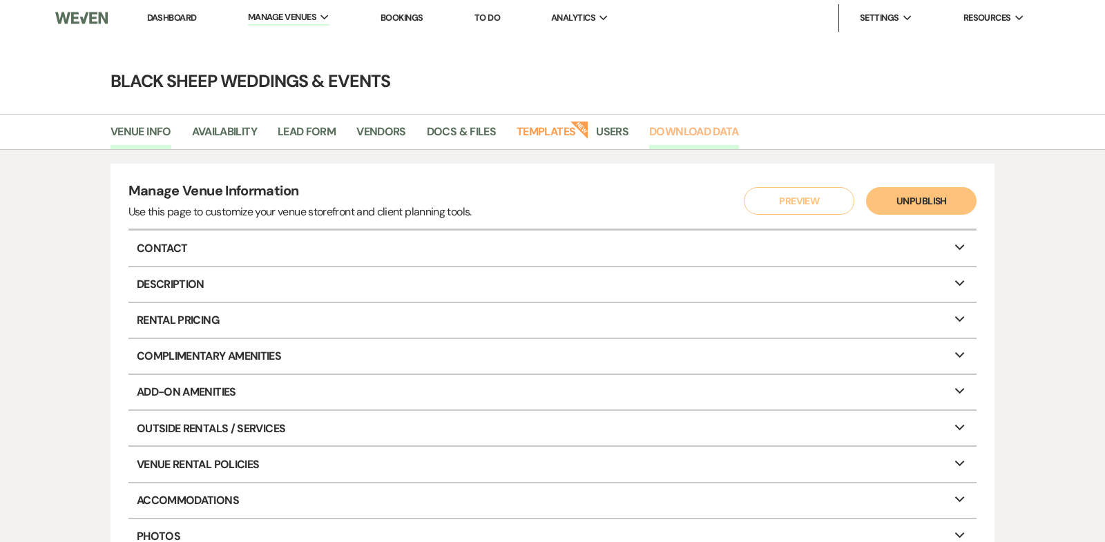
click at [716, 132] on link "Download Data" at bounding box center [694, 136] width 90 height 26
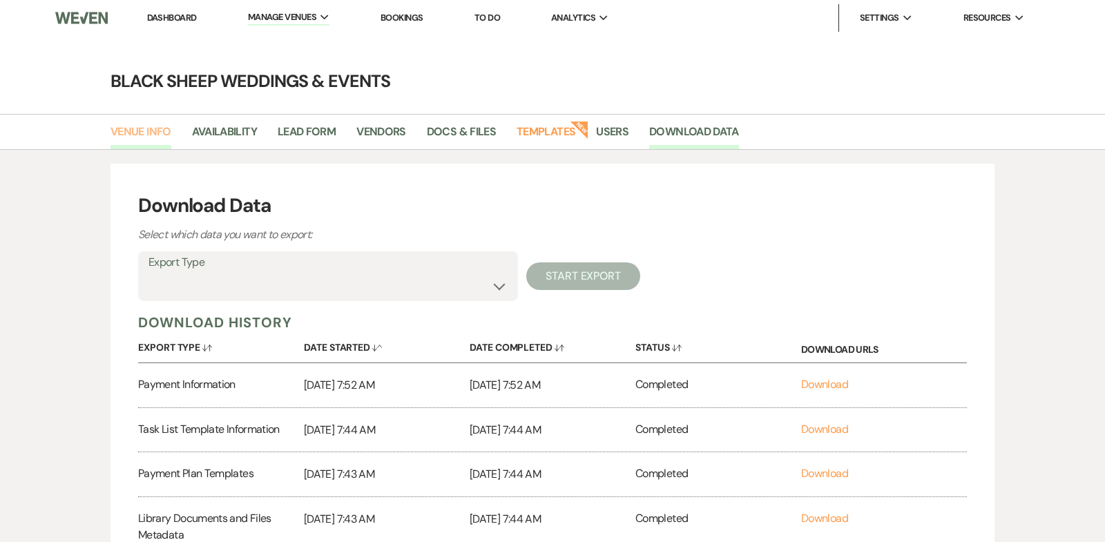
click at [137, 128] on link "Venue Info" at bounding box center [141, 136] width 61 height 26
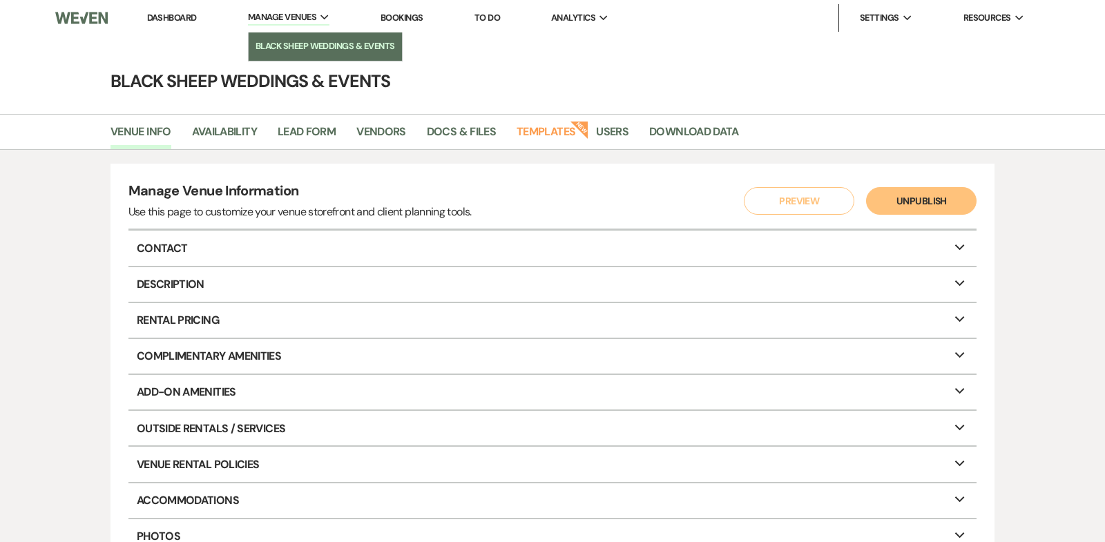
click at [304, 55] on link "Black Sheep Weddings & Events" at bounding box center [325, 46] width 153 height 28
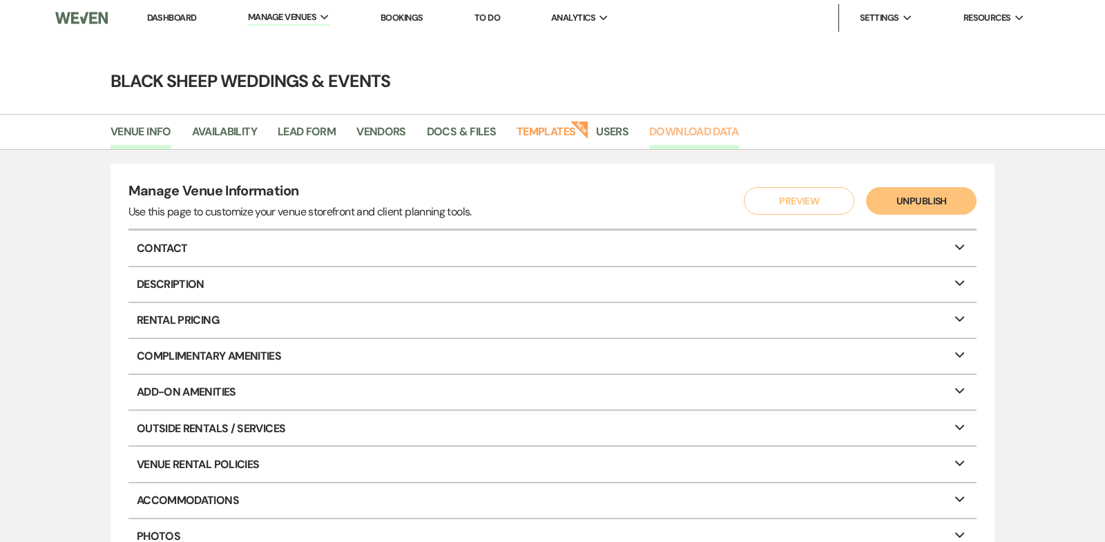
click at [680, 134] on link "Download Data" at bounding box center [694, 136] width 90 height 26
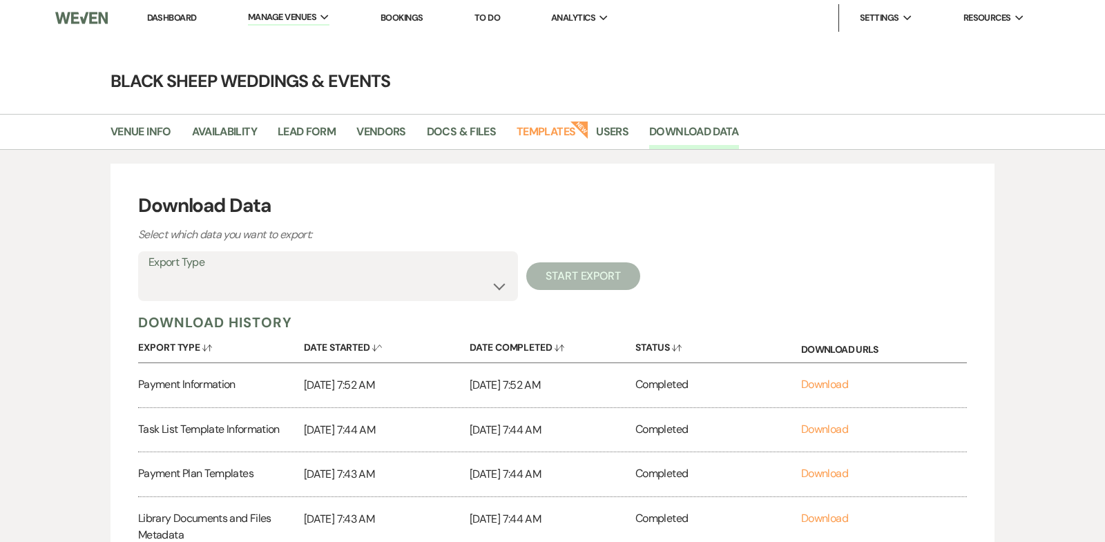
click at [180, 17] on link "Dashboard" at bounding box center [172, 18] width 50 height 12
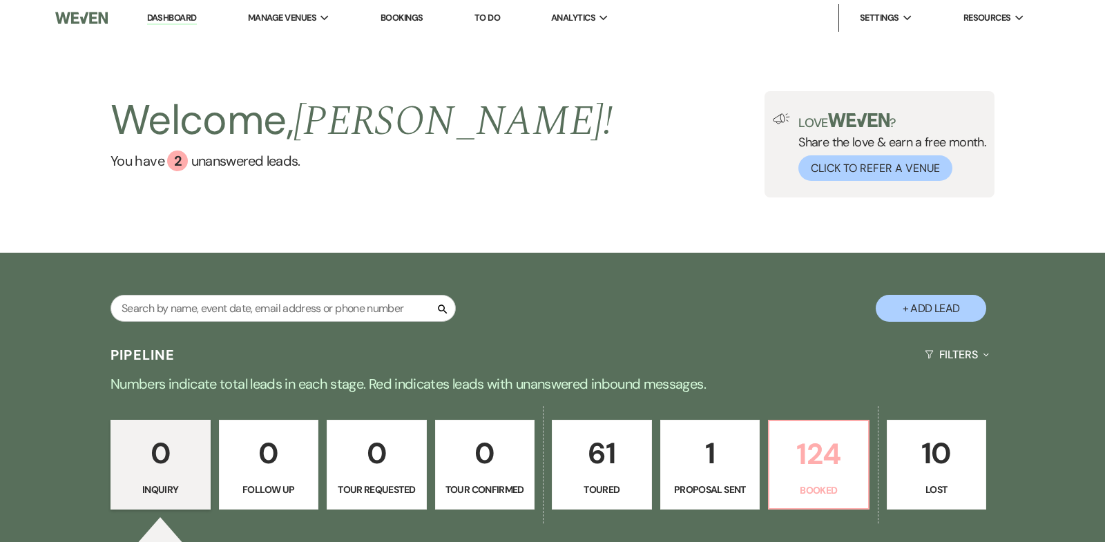
click at [823, 455] on p "124" at bounding box center [819, 454] width 82 height 46
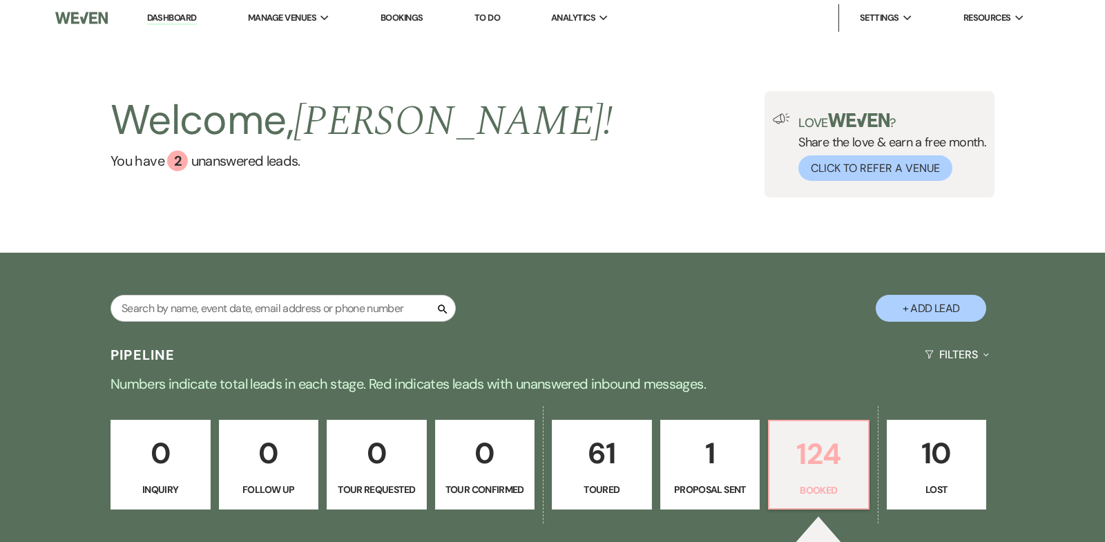
click at [806, 457] on p "124" at bounding box center [819, 454] width 82 height 46
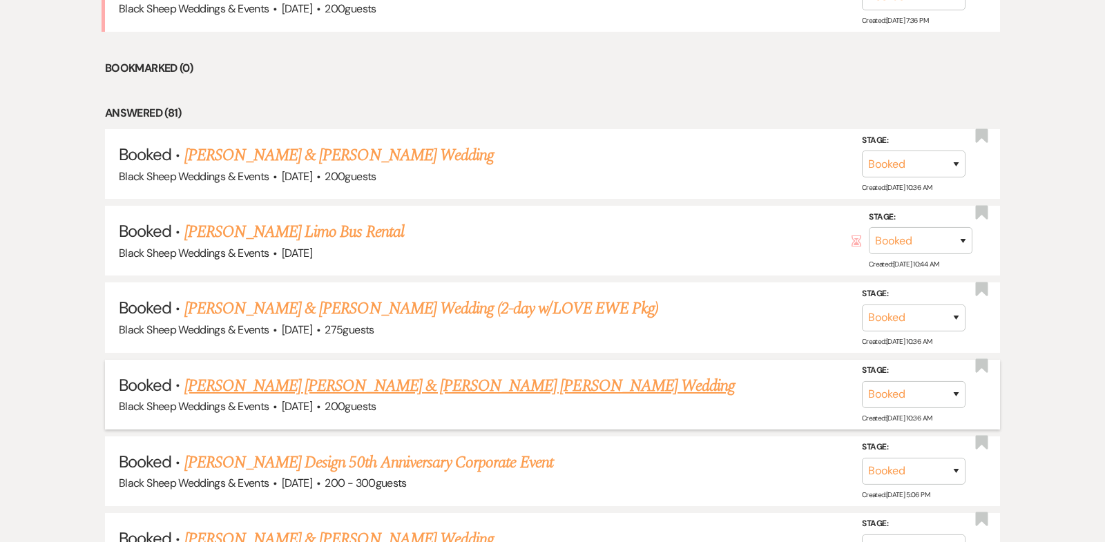
scroll to position [728, 0]
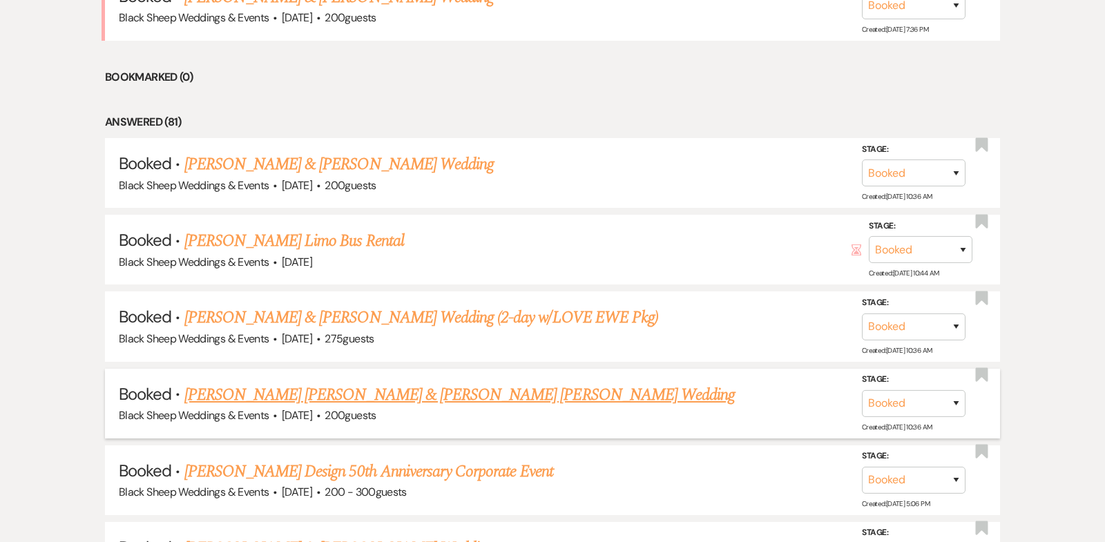
click at [372, 392] on link "[PERSON_NAME] [PERSON_NAME] & [PERSON_NAME] [PERSON_NAME] Wedding" at bounding box center [459, 395] width 551 height 25
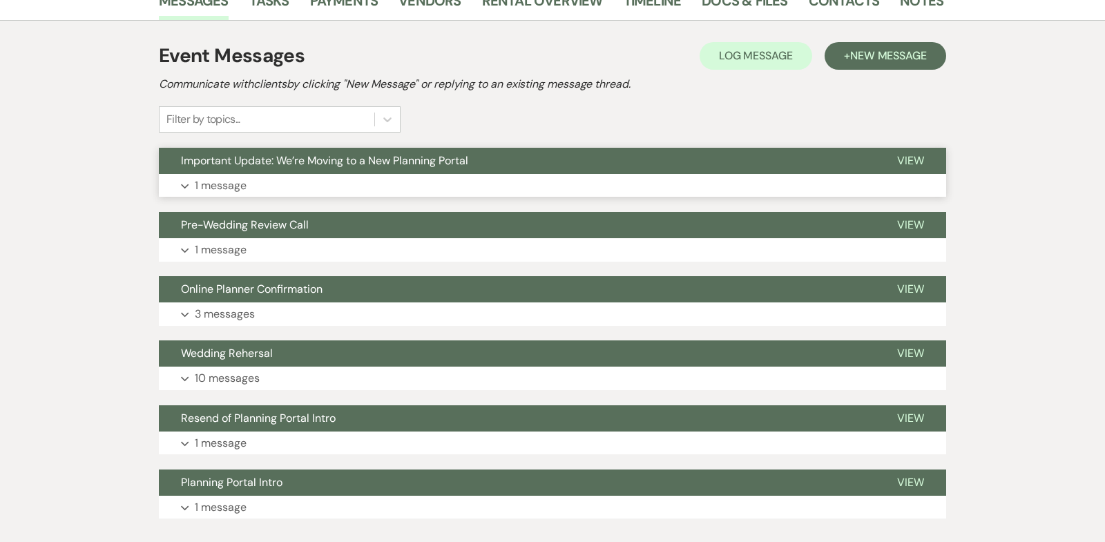
scroll to position [283, 0]
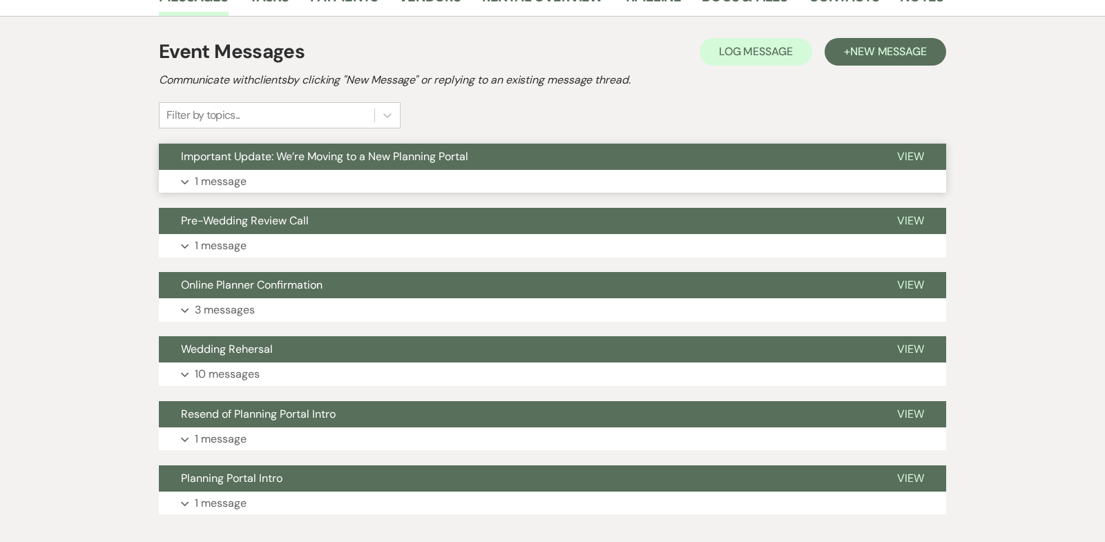
click at [186, 180] on use "button" at bounding box center [185, 182] width 8 height 5
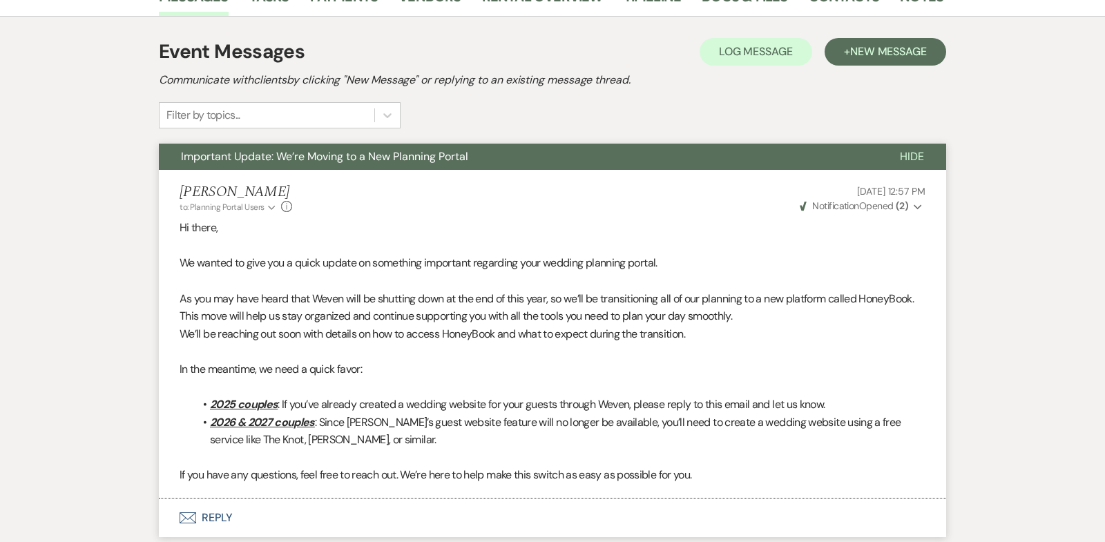
click at [910, 149] on span "Hide" at bounding box center [912, 156] width 24 height 15
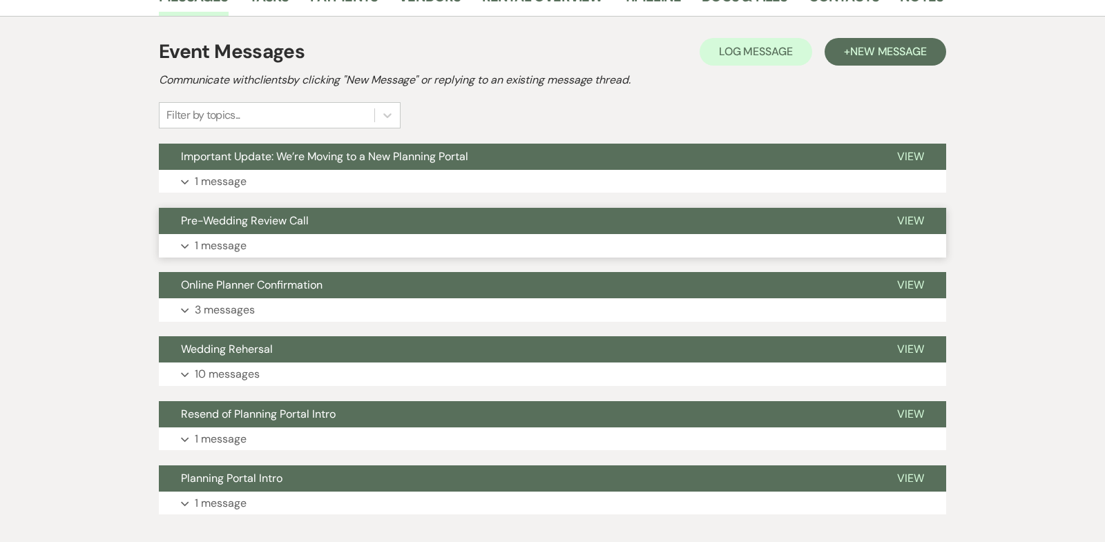
click at [184, 244] on icon "Expand" at bounding box center [185, 247] width 8 height 6
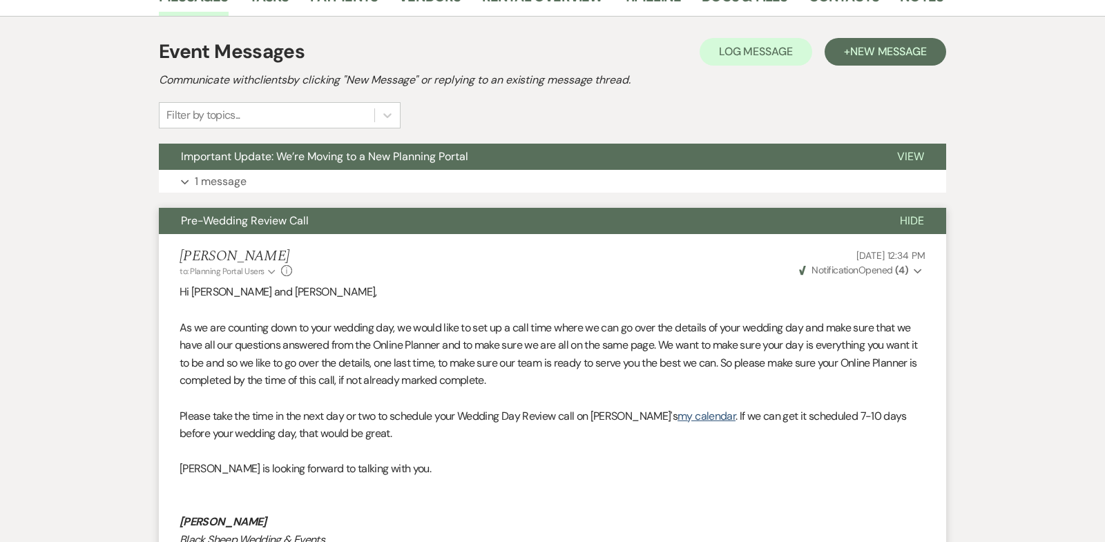
click at [913, 213] on span "Hide" at bounding box center [912, 220] width 24 height 15
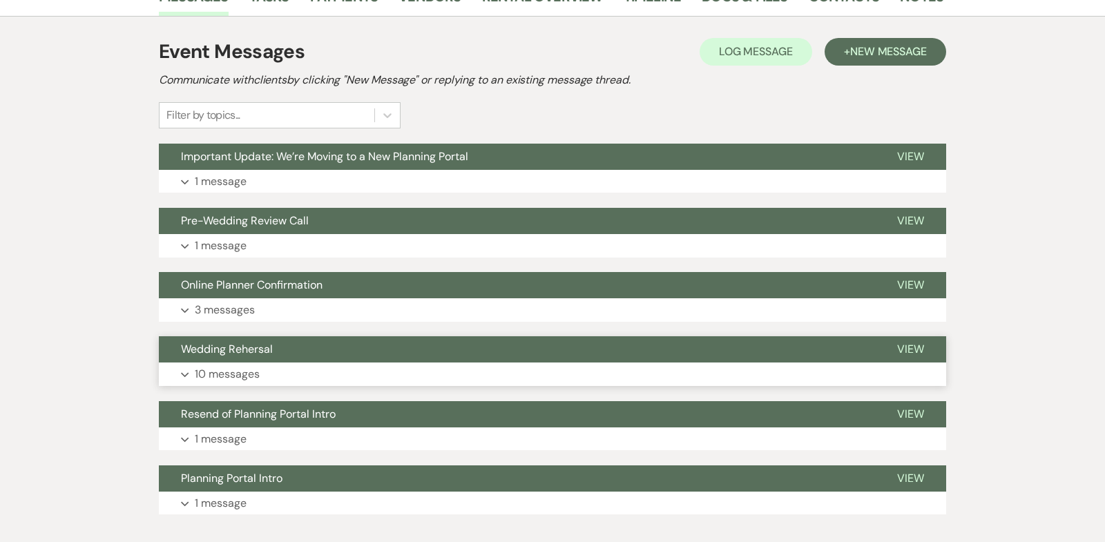
click at [185, 372] on icon "Expand" at bounding box center [185, 375] width 8 height 6
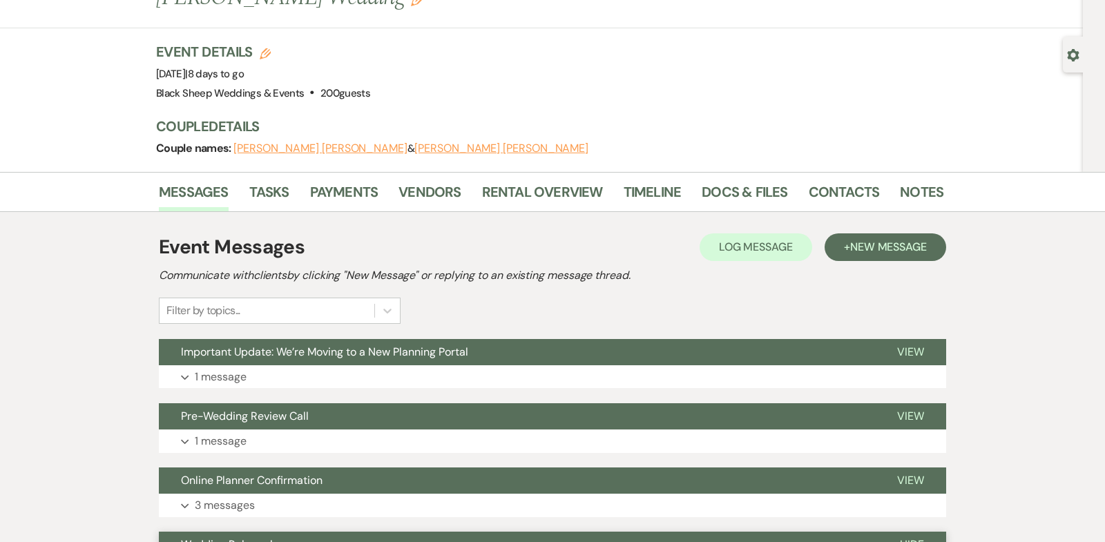
scroll to position [86, 0]
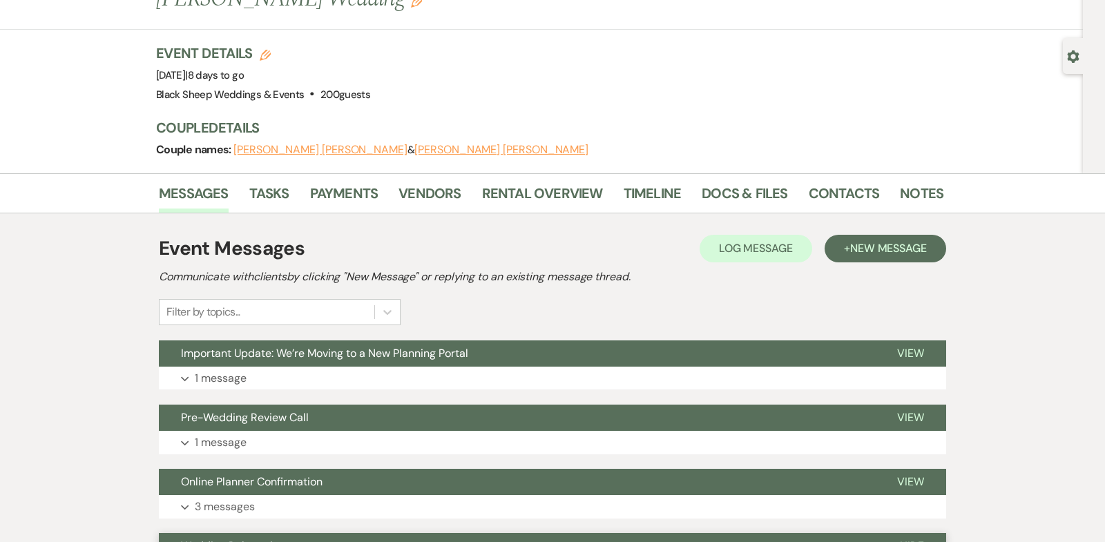
click at [913, 539] on span "Hide" at bounding box center [912, 546] width 24 height 15
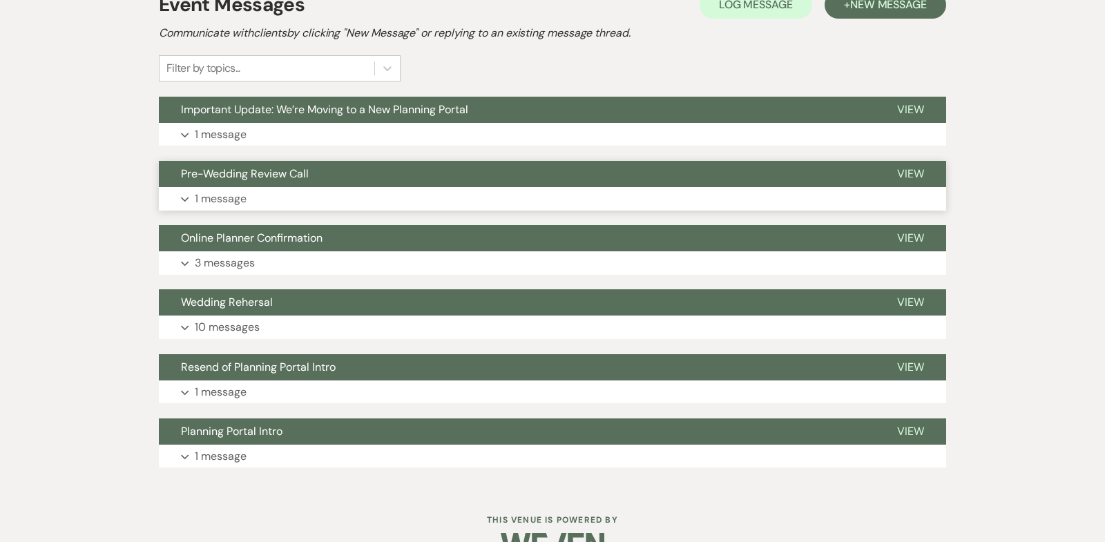
scroll to position [0, 0]
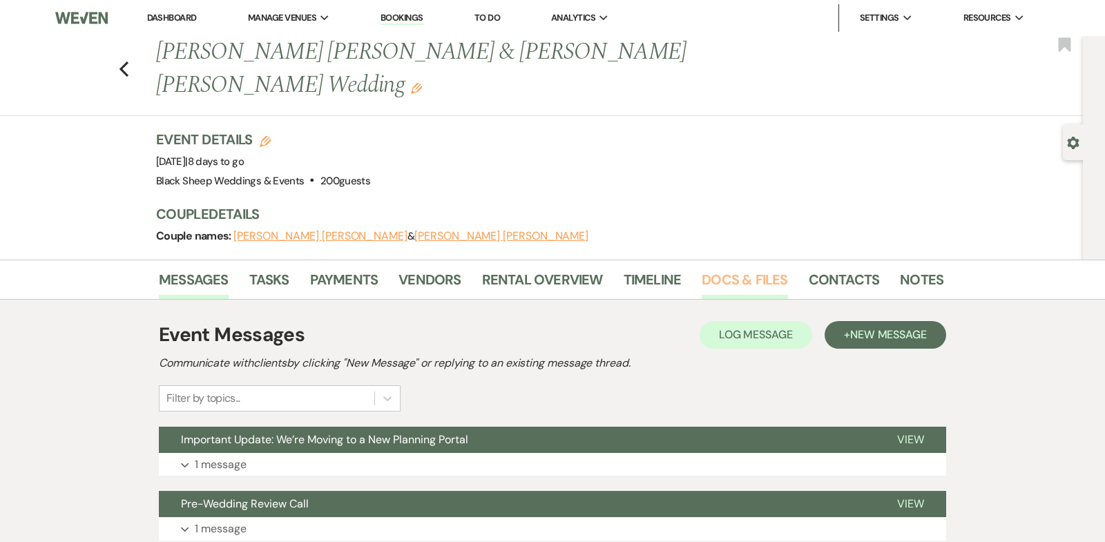
click at [731, 269] on link "Docs & Files" at bounding box center [745, 284] width 86 height 30
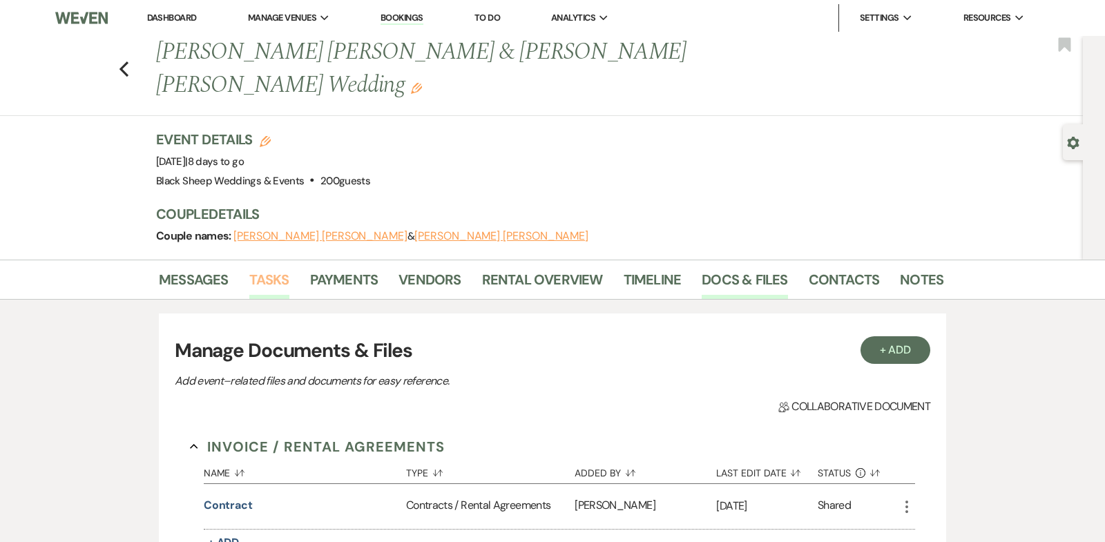
click at [274, 269] on link "Tasks" at bounding box center [269, 284] width 40 height 30
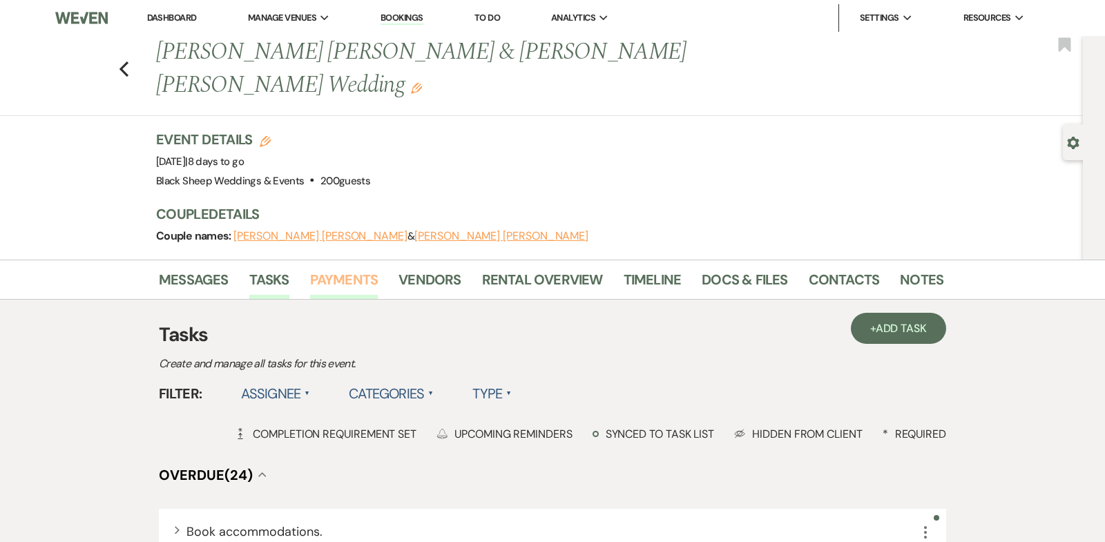
click at [361, 269] on link "Payments" at bounding box center [344, 284] width 68 height 30
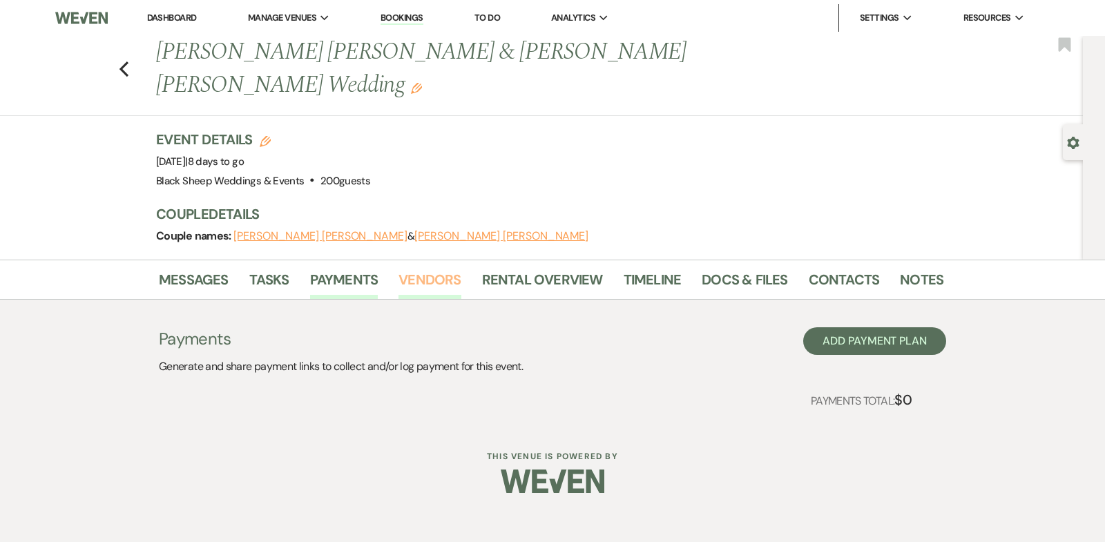
click at [437, 269] on link "Vendors" at bounding box center [430, 284] width 62 height 30
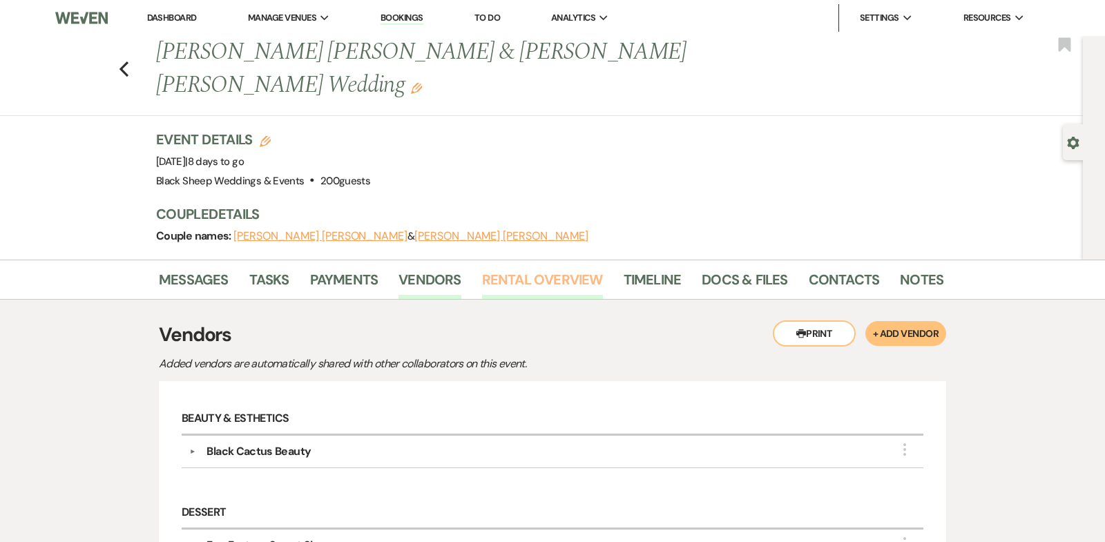
click at [530, 269] on link "Rental Overview" at bounding box center [542, 284] width 121 height 30
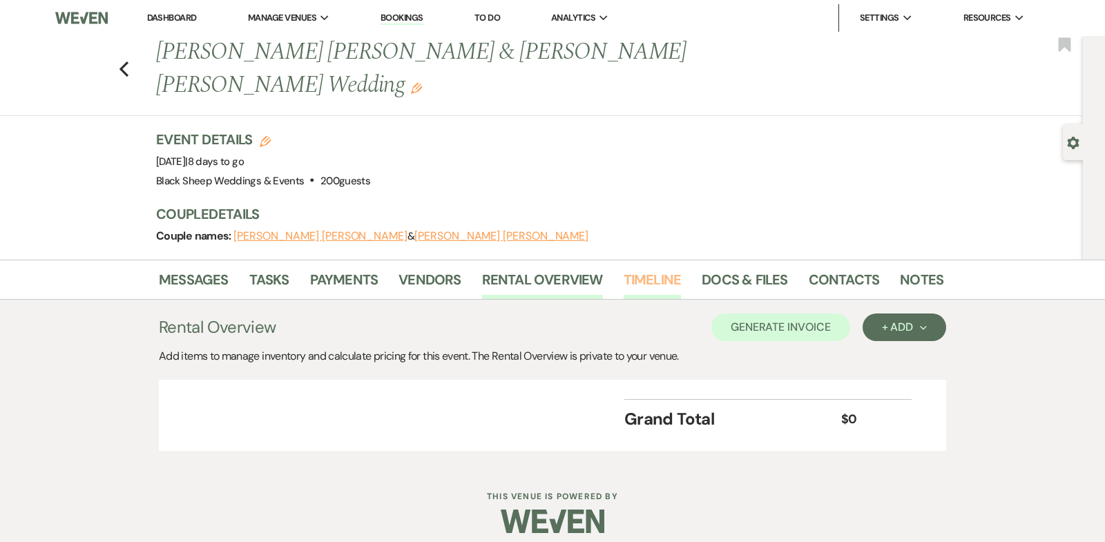
click at [657, 269] on link "Timeline" at bounding box center [653, 284] width 58 height 30
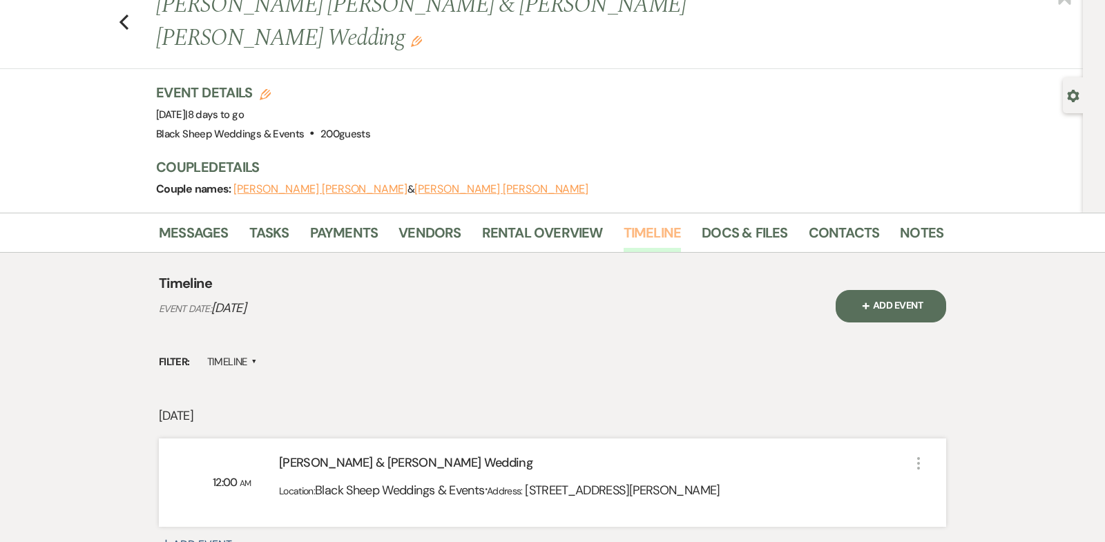
scroll to position [10, 0]
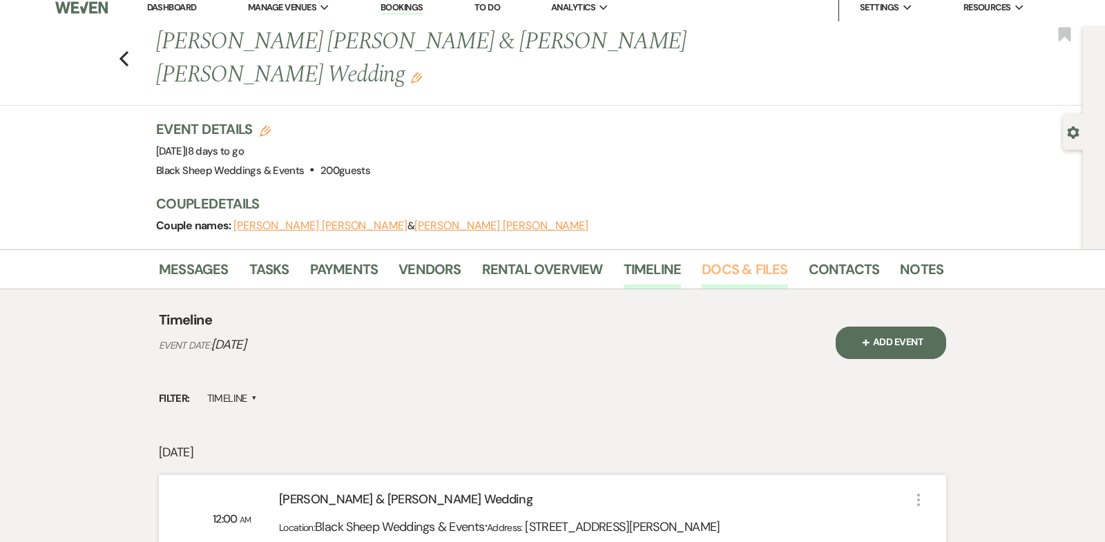
click at [730, 258] on link "Docs & Files" at bounding box center [745, 273] width 86 height 30
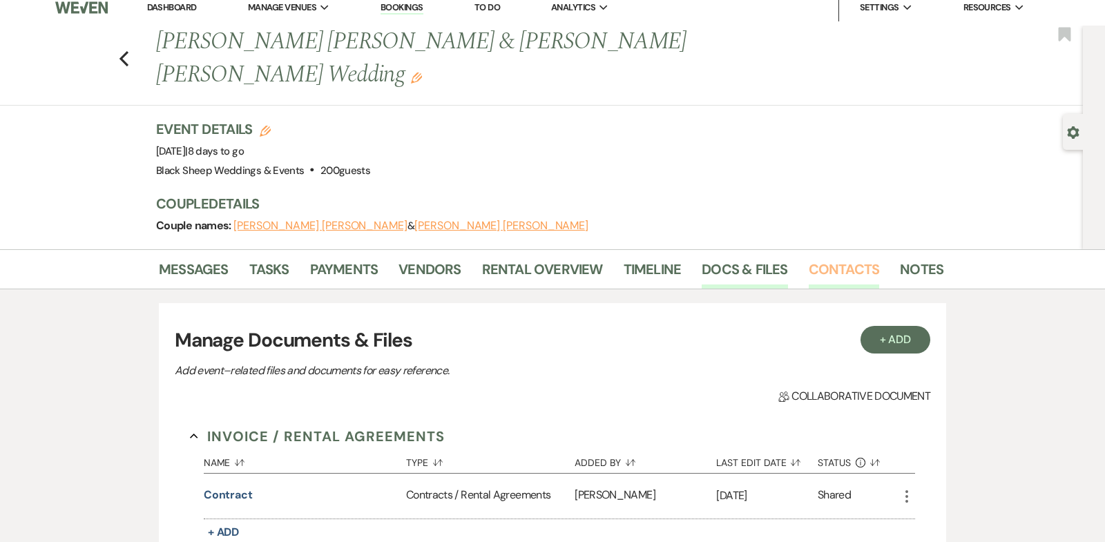
click at [847, 258] on link "Contacts" at bounding box center [844, 273] width 71 height 30
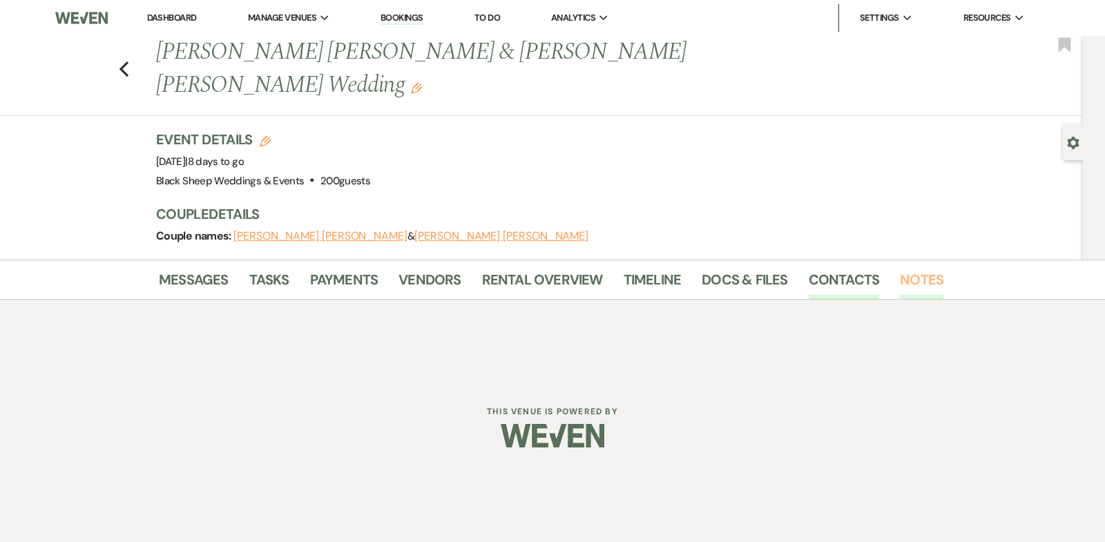
click at [921, 269] on link "Notes" at bounding box center [922, 284] width 44 height 30
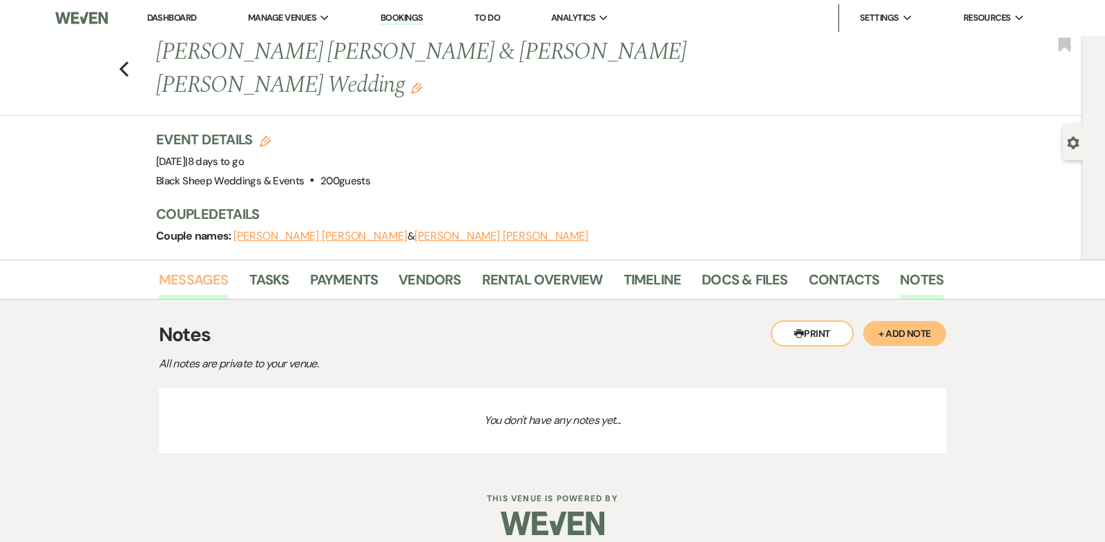
click at [188, 269] on link "Messages" at bounding box center [194, 284] width 70 height 30
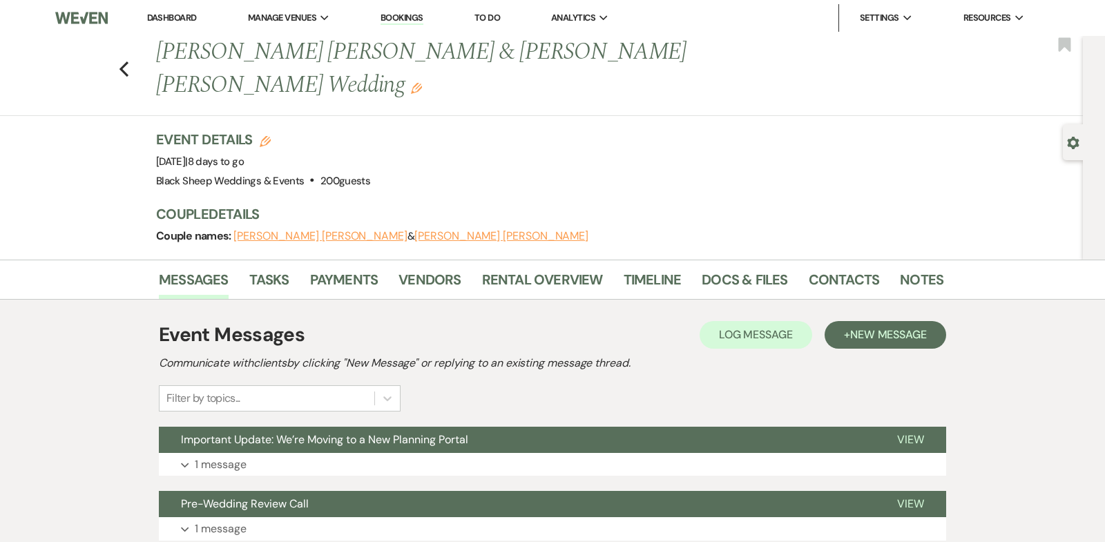
click at [173, 16] on link "Dashboard" at bounding box center [172, 18] width 50 height 12
